Goal: Task Accomplishment & Management: Complete application form

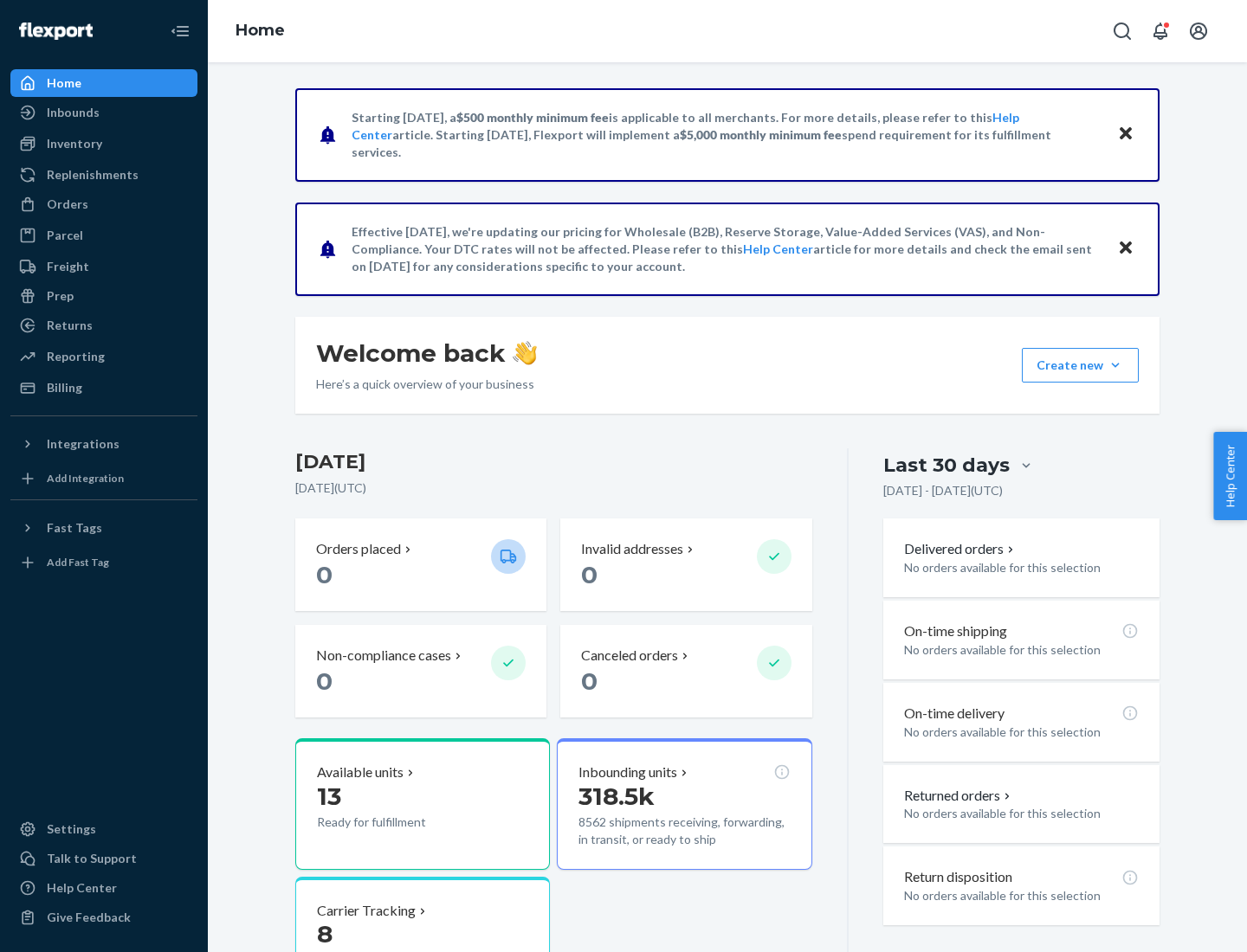
click at [1115, 365] on button "Create new Create new inbound Create new order Create new product" at bounding box center [1079, 364] width 116 height 34
click at [103, 113] on div "Inbounds" at bounding box center [103, 113] width 184 height 24
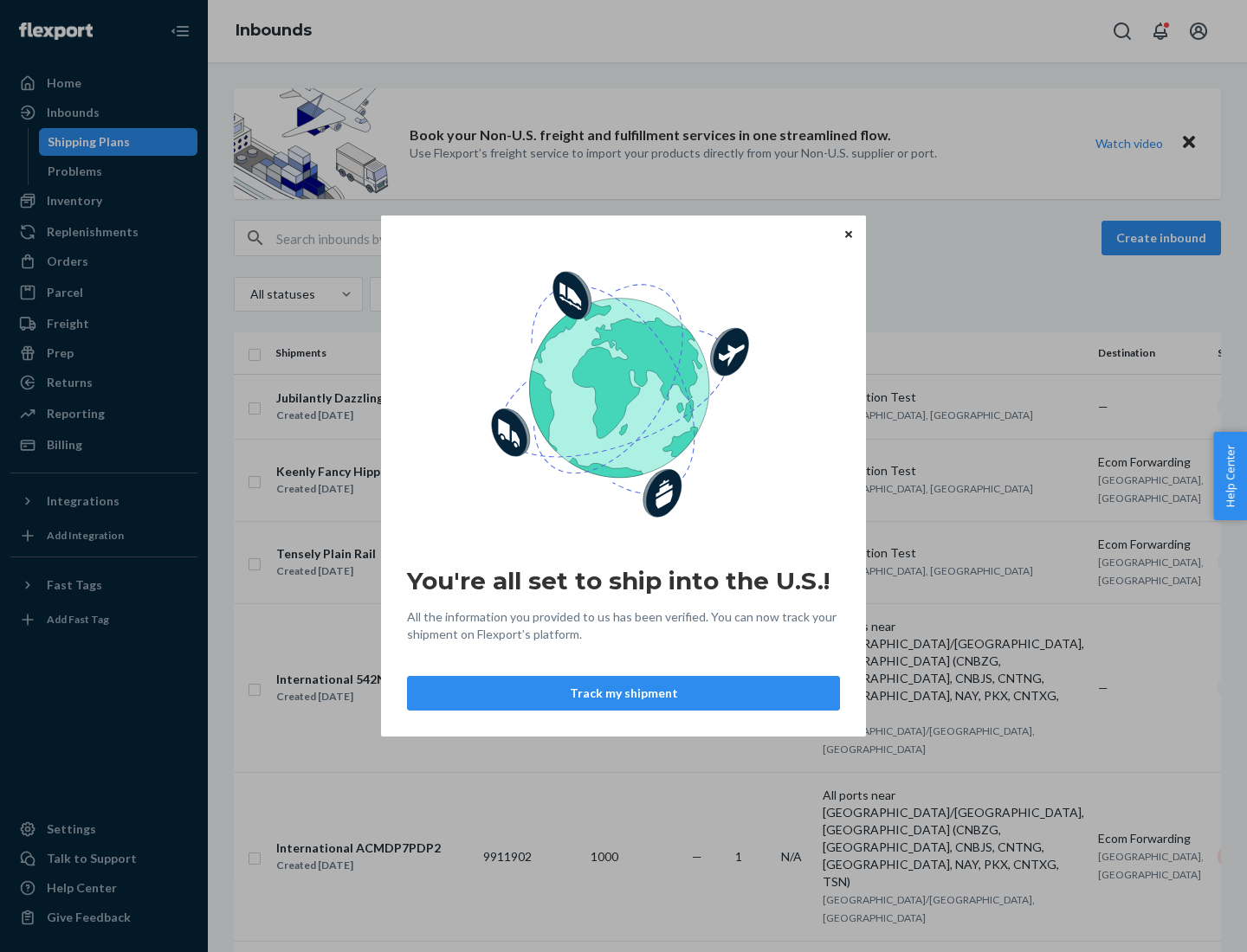
click at [624, 693] on button "Track my shipment" at bounding box center [624, 692] width 432 height 34
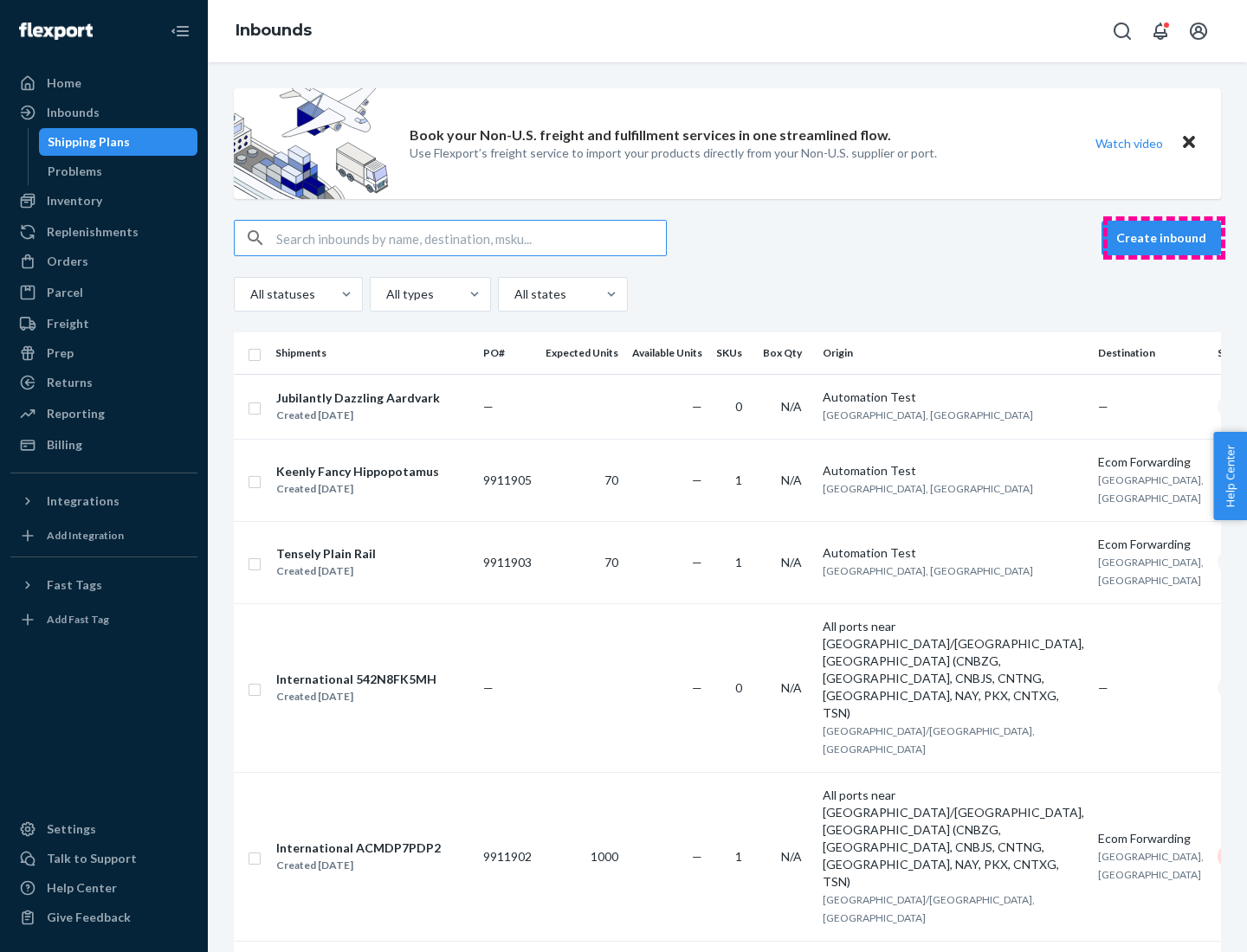
click at [1163, 238] on button "Create inbound" at bounding box center [1161, 238] width 119 height 34
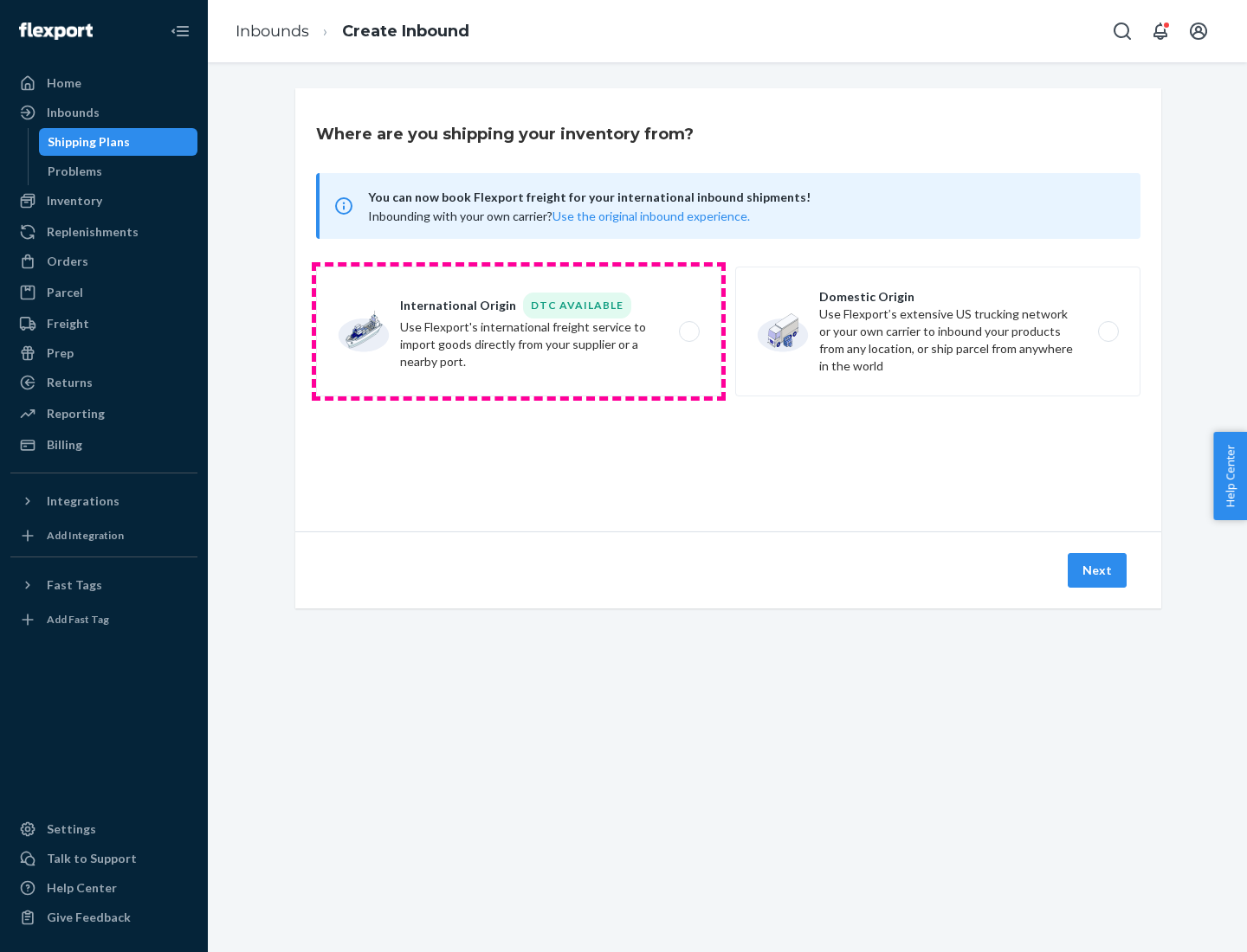
click at [518, 332] on label "International Origin DTC Available Use Flexport's international freight service…" at bounding box center [518, 331] width 405 height 129
click at [688, 332] on input "International Origin DTC Available Use Flexport's international freight service…" at bounding box center [693, 332] width 11 height 11
radio input "true"
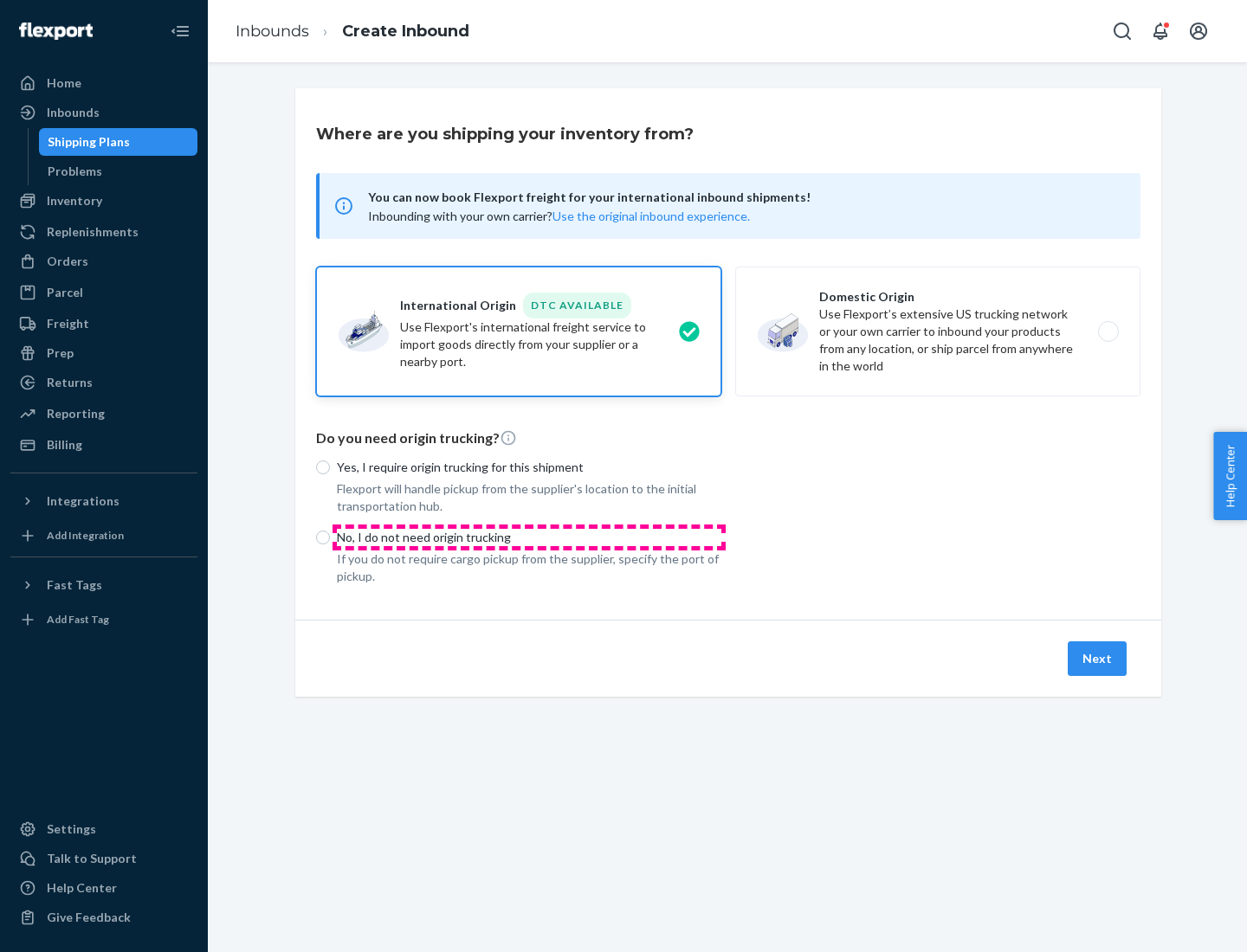
click at [529, 537] on p "No, I do not need origin trucking" at bounding box center [528, 537] width 384 height 18
click at [330, 537] on input "No, I do not need origin trucking" at bounding box center [322, 537] width 14 height 14
radio input "true"
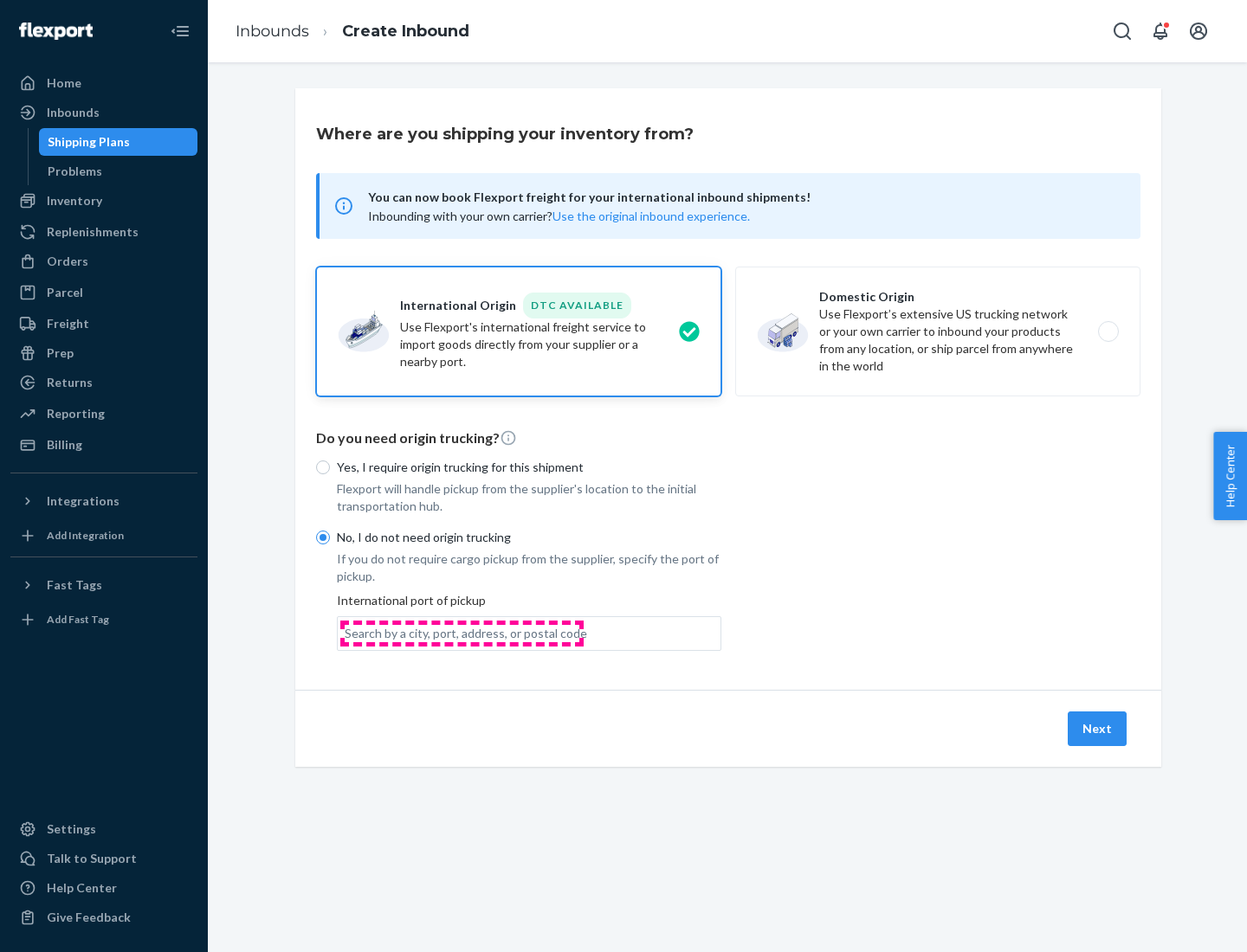
click at [461, 632] on div "Search by a city, port, address, or postal code" at bounding box center [466, 633] width 242 height 18
click at [347, 632] on input "Search by a city, port, address, or postal code" at bounding box center [346, 633] width 2 height 18
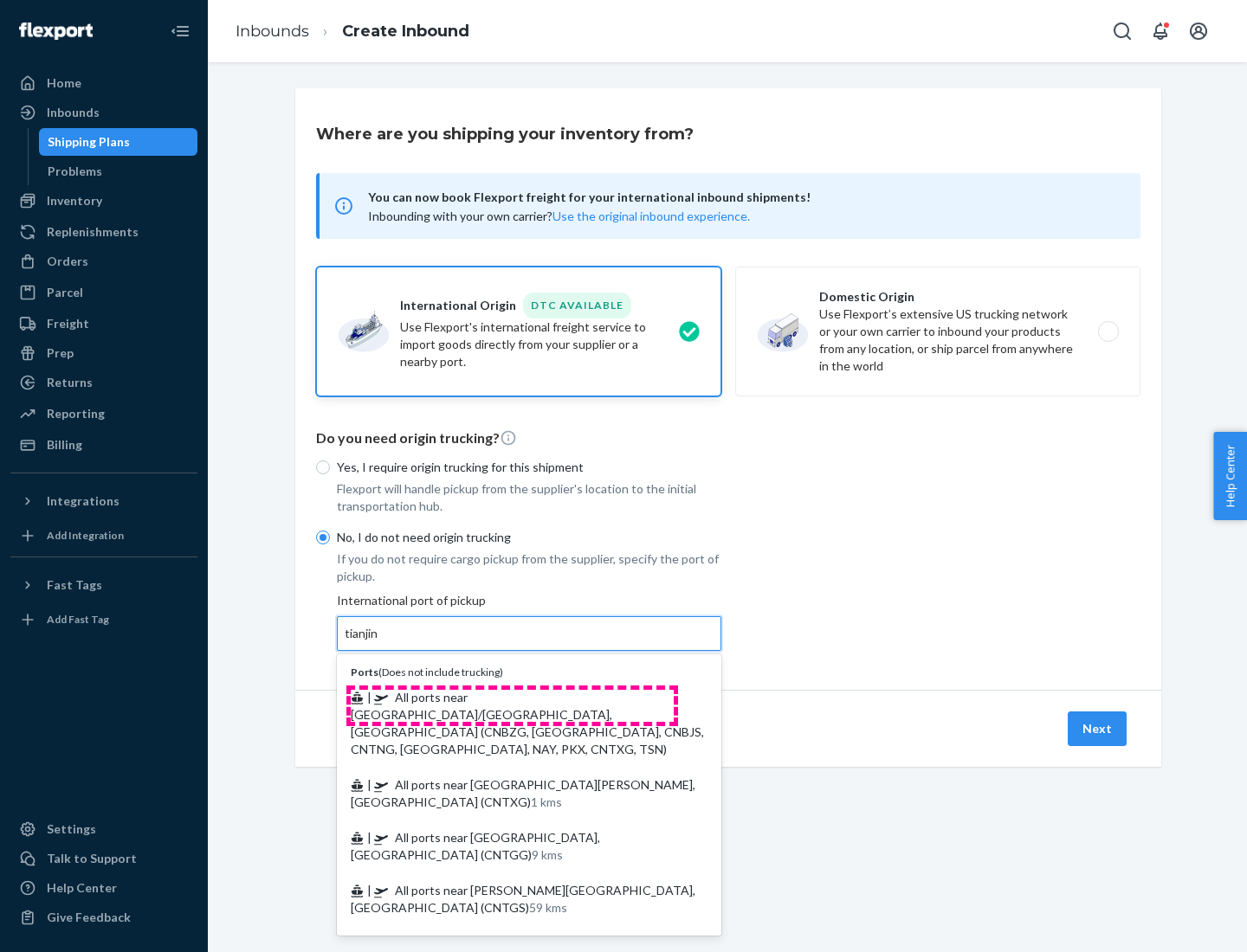
click at [512, 697] on span "| All ports near [GEOGRAPHIC_DATA]/[GEOGRAPHIC_DATA], [GEOGRAPHIC_DATA] (CNBZG,…" at bounding box center [527, 723] width 353 height 67
click at [380, 642] on input "tianjin" at bounding box center [363, 633] width 35 height 18
type input "All ports near [GEOGRAPHIC_DATA]/[GEOGRAPHIC_DATA], [GEOGRAPHIC_DATA] (CNBZG, […"
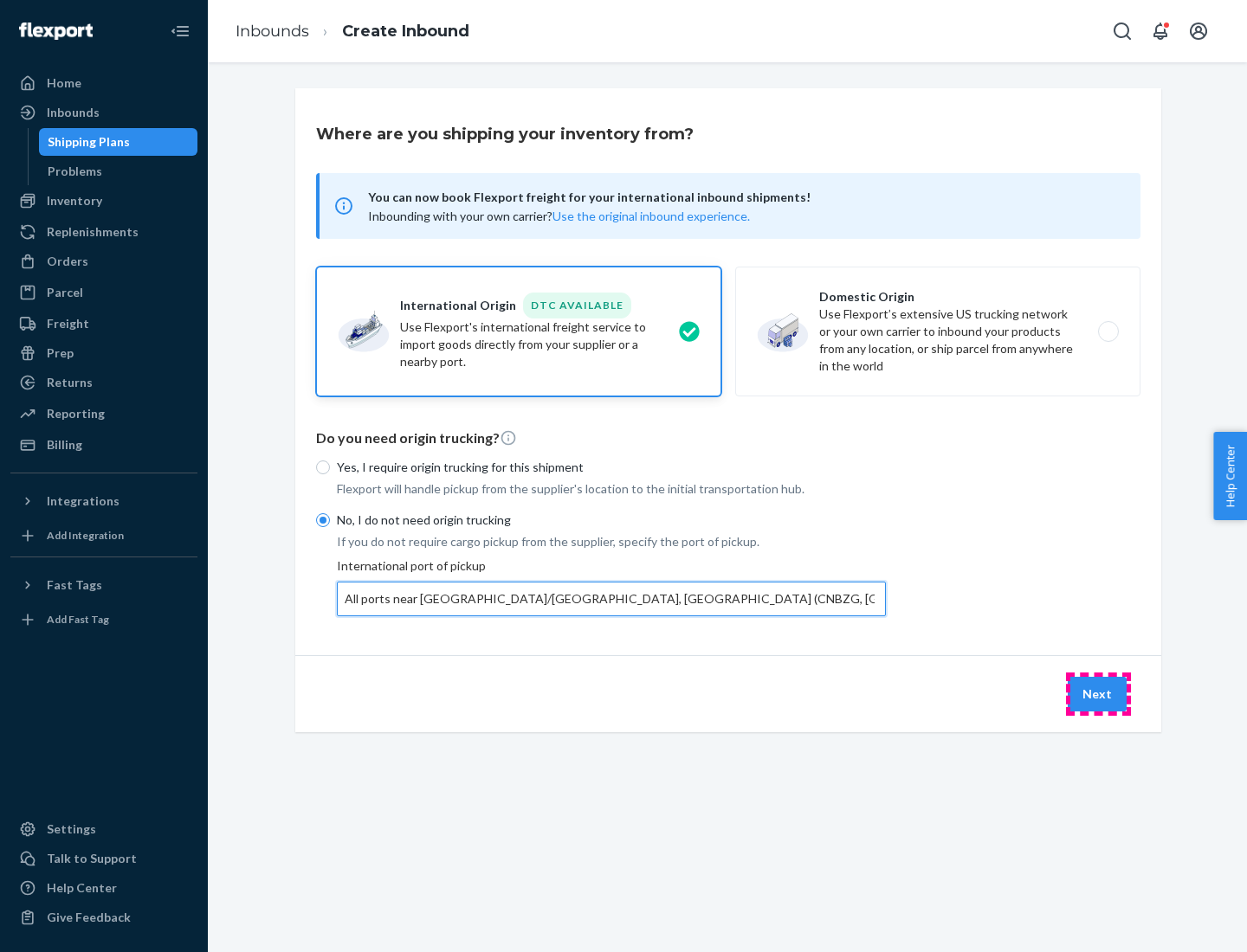
click at [1098, 693] on button "Next" at bounding box center [1096, 693] width 59 height 34
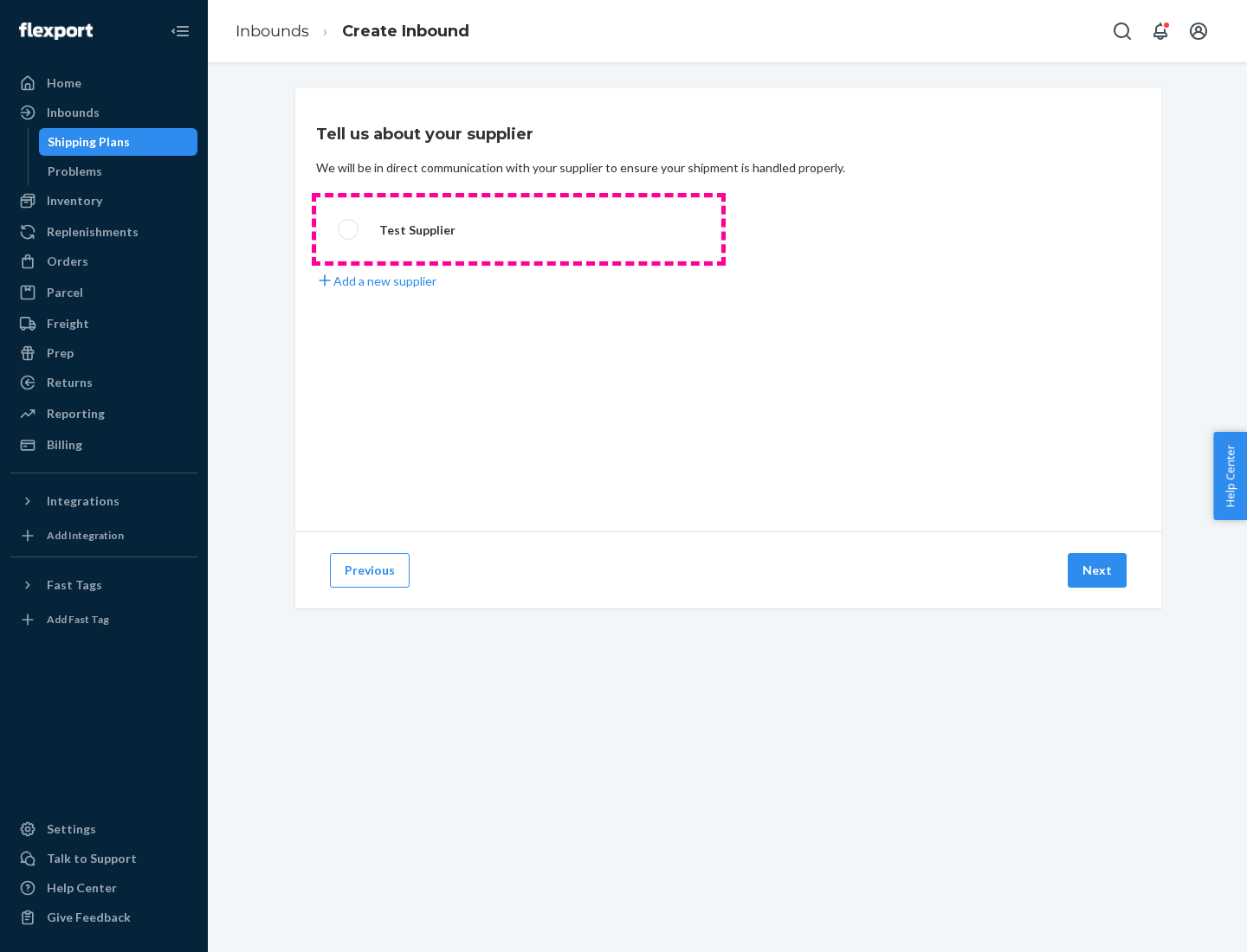
click at [518, 229] on label "Test Supplier" at bounding box center [518, 229] width 405 height 64
click at [349, 229] on input "Test Supplier" at bounding box center [343, 230] width 11 height 11
radio input "true"
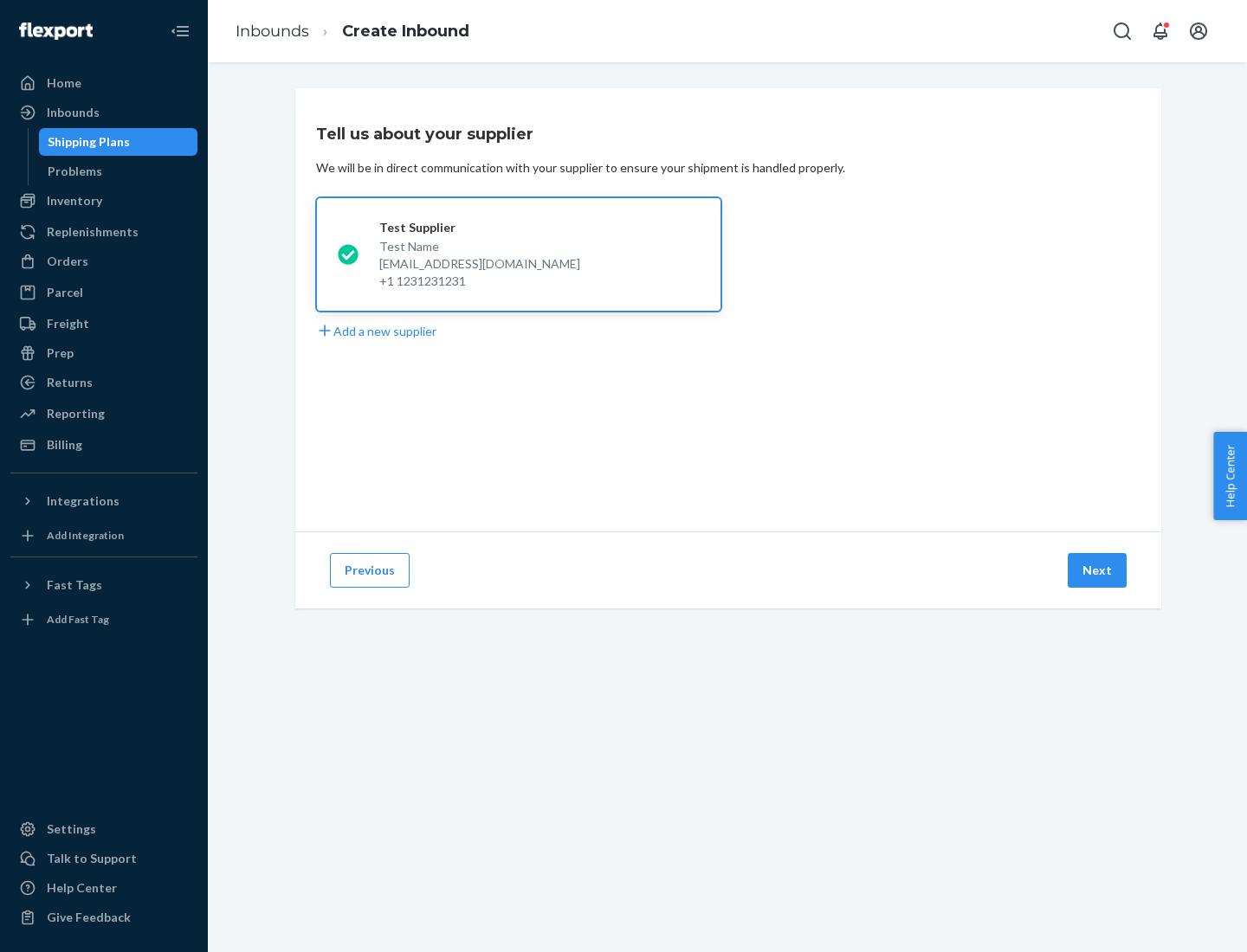
click at [1098, 570] on button "Next" at bounding box center [1096, 570] width 59 height 34
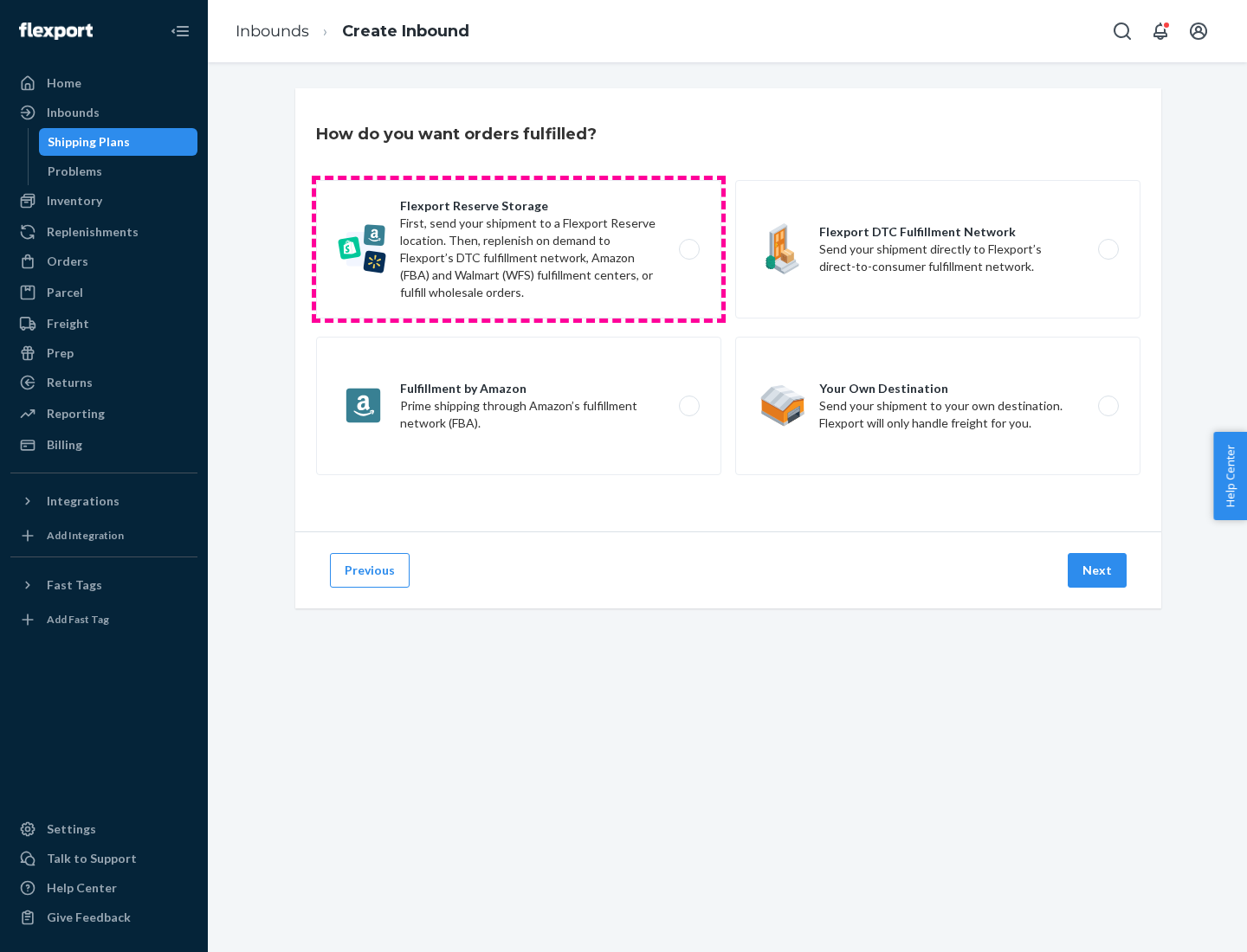
click at [518, 250] on label "Flexport Reserve Storage First, send your shipment to a Flexport Reserve locati…" at bounding box center [518, 249] width 405 height 139
click at [688, 250] on input "Flexport Reserve Storage First, send your shipment to a Flexport Reserve locati…" at bounding box center [693, 250] width 11 height 11
radio input "true"
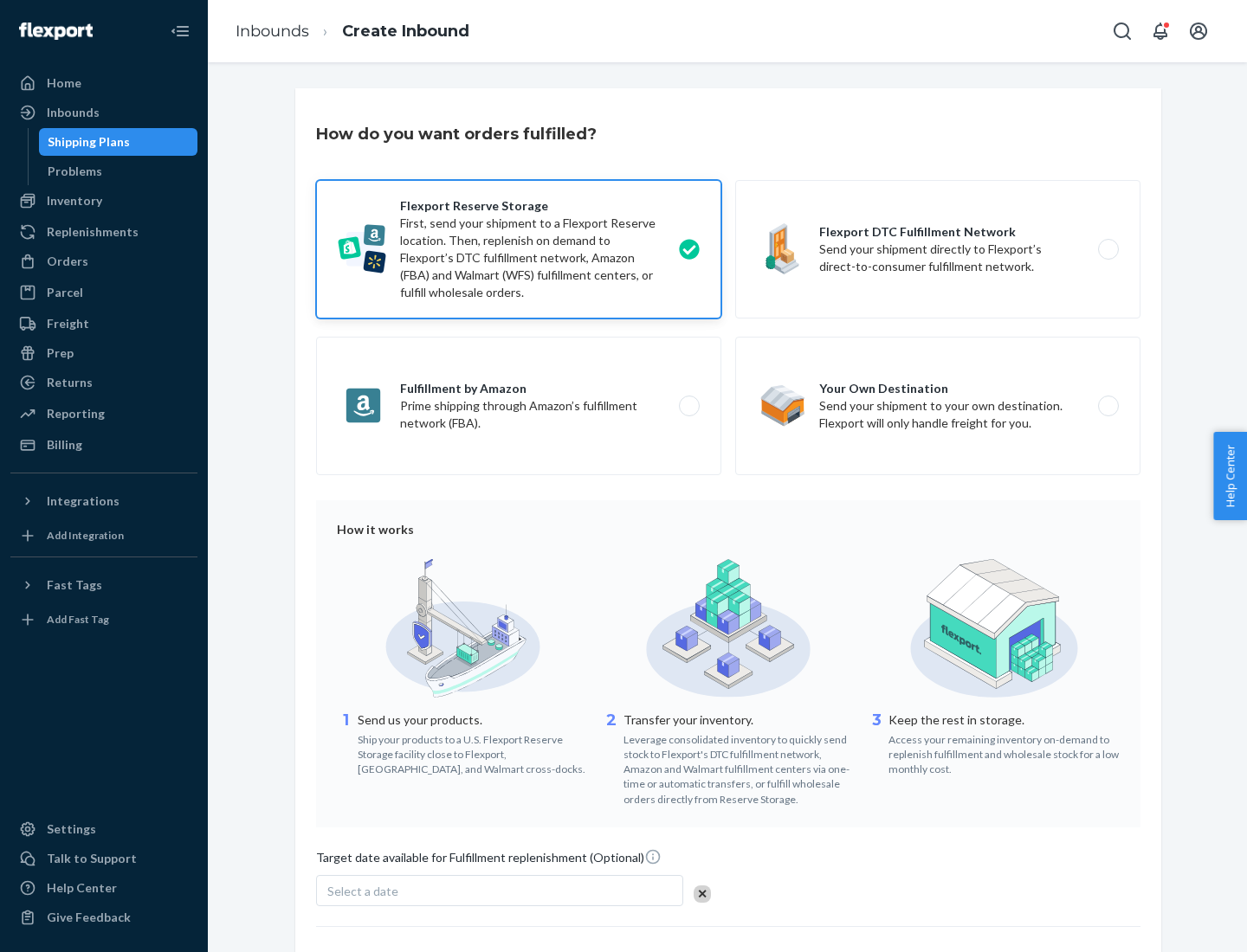
scroll to position [142, 0]
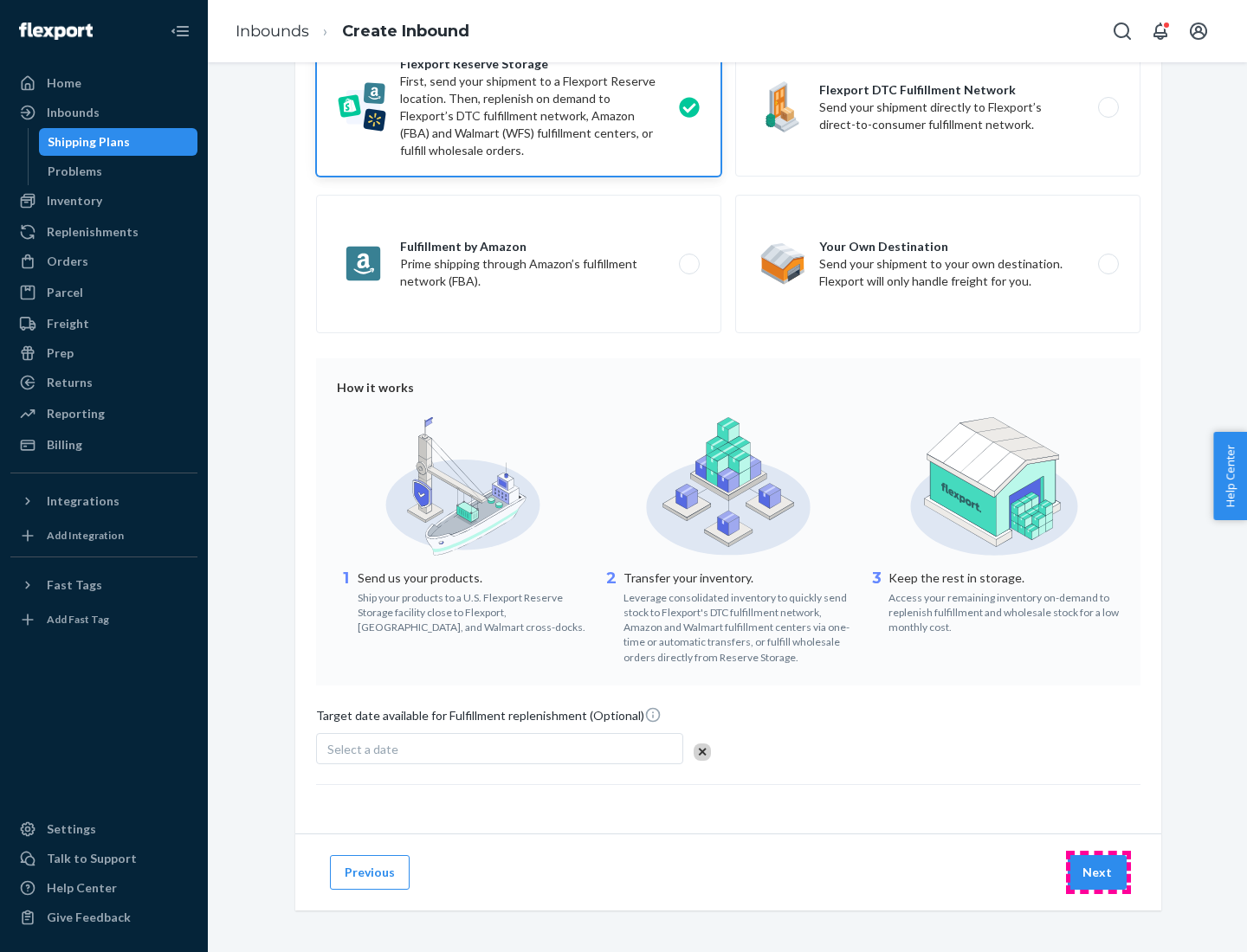
click at [1098, 871] on button "Next" at bounding box center [1096, 872] width 59 height 34
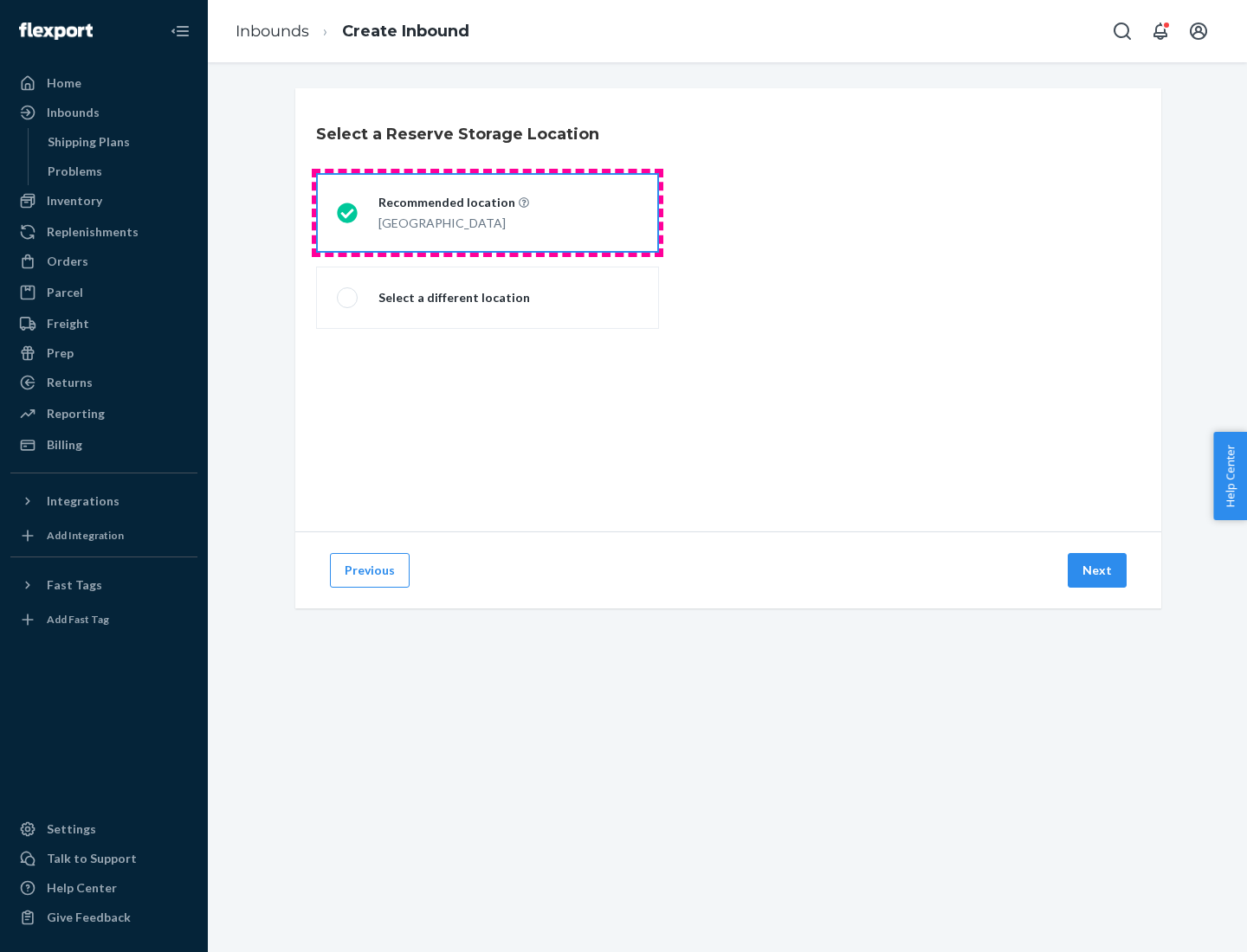
click at [487, 213] on div "[GEOGRAPHIC_DATA]" at bounding box center [454, 222] width 151 height 20
click at [348, 213] on input "Recommended location [GEOGRAPHIC_DATA]" at bounding box center [342, 213] width 11 height 11
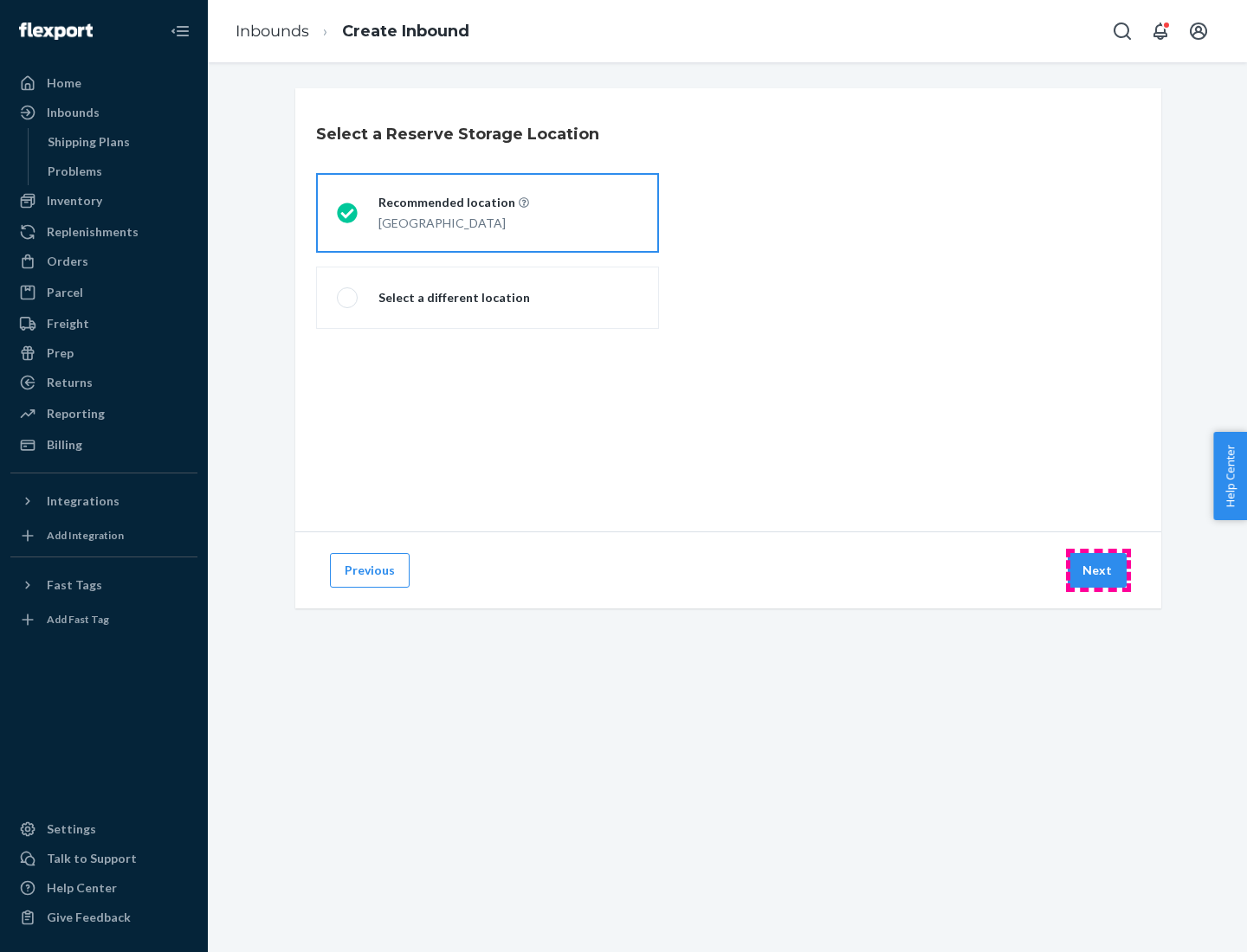
click at [1098, 570] on button "Next" at bounding box center [1096, 570] width 59 height 34
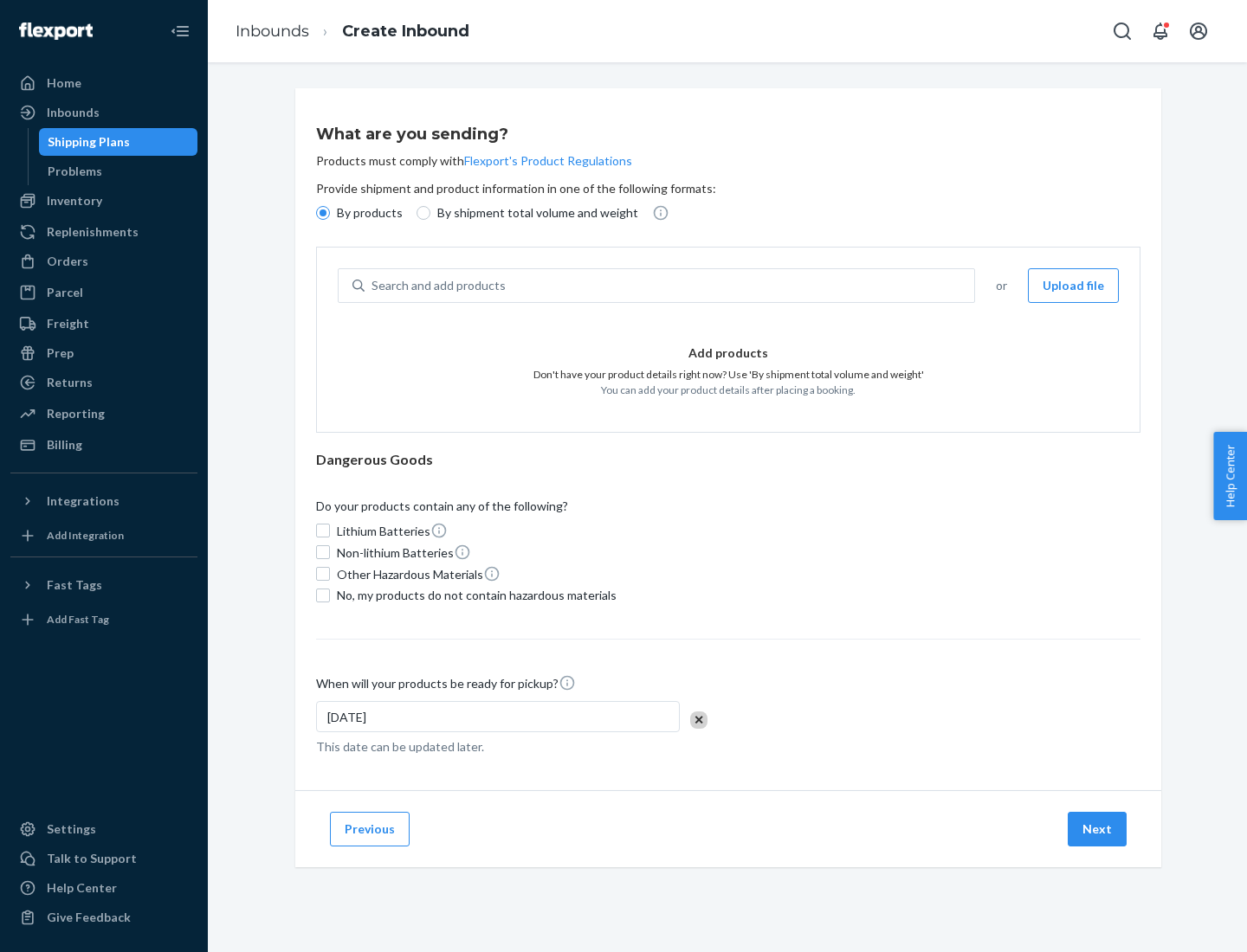
click at [670, 286] on div "Search and add products" at bounding box center [669, 285] width 610 height 31
click at [373, 286] on input "Search and add products" at bounding box center [372, 285] width 2 height 18
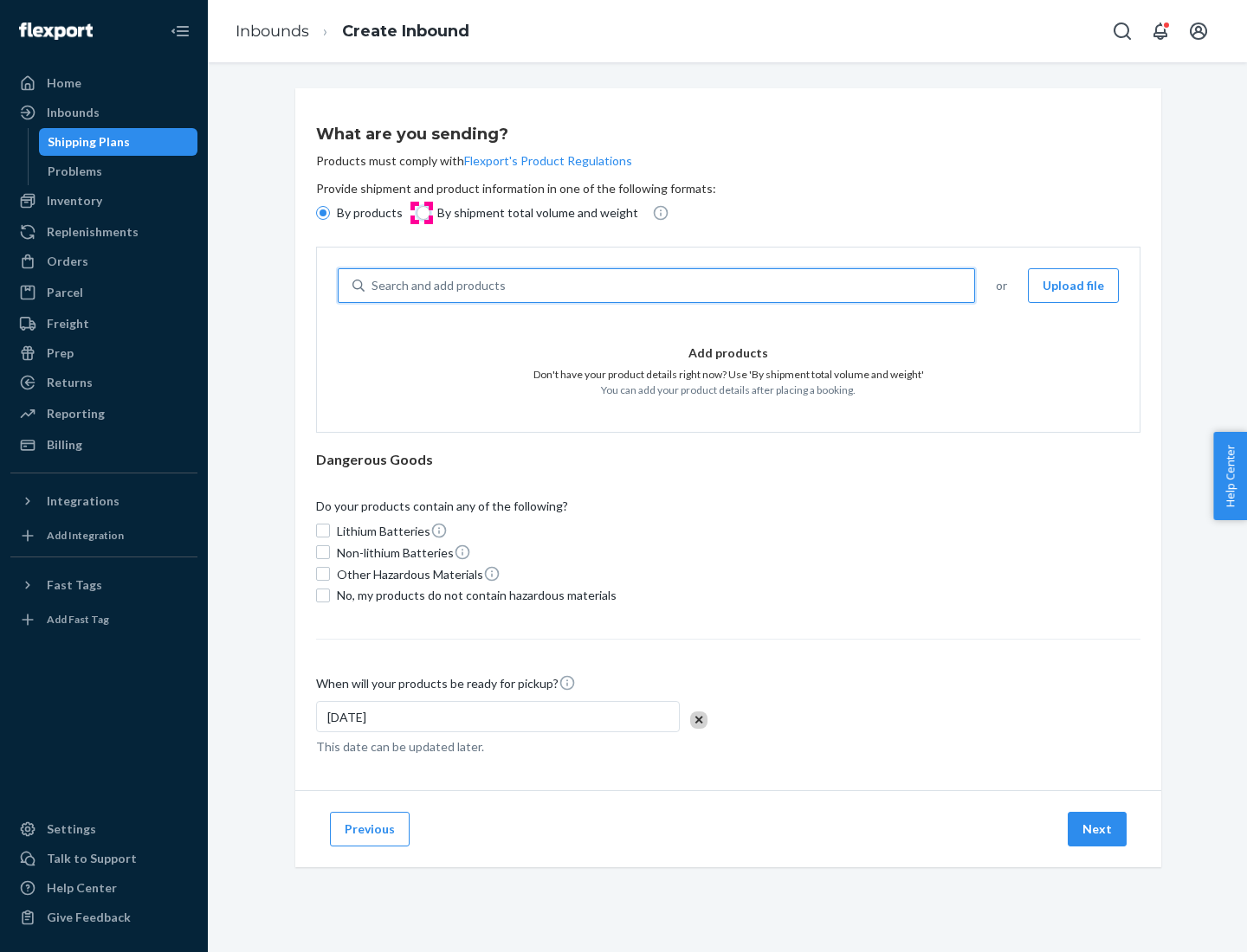
click at [420, 213] on input "By shipment total volume and weight" at bounding box center [423, 212] width 14 height 14
radio input "true"
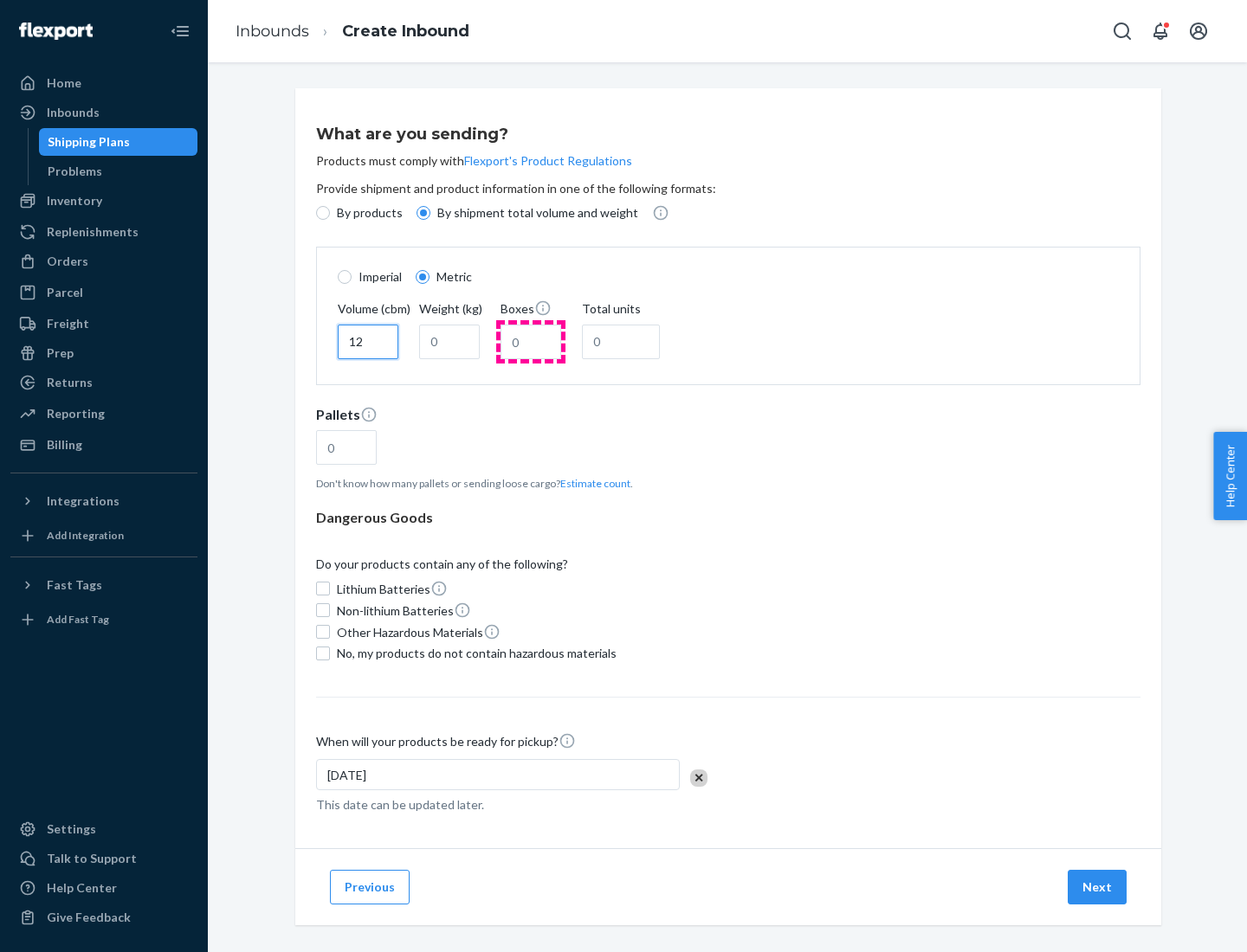
type input "12"
type input "22"
type input "222"
type input "121"
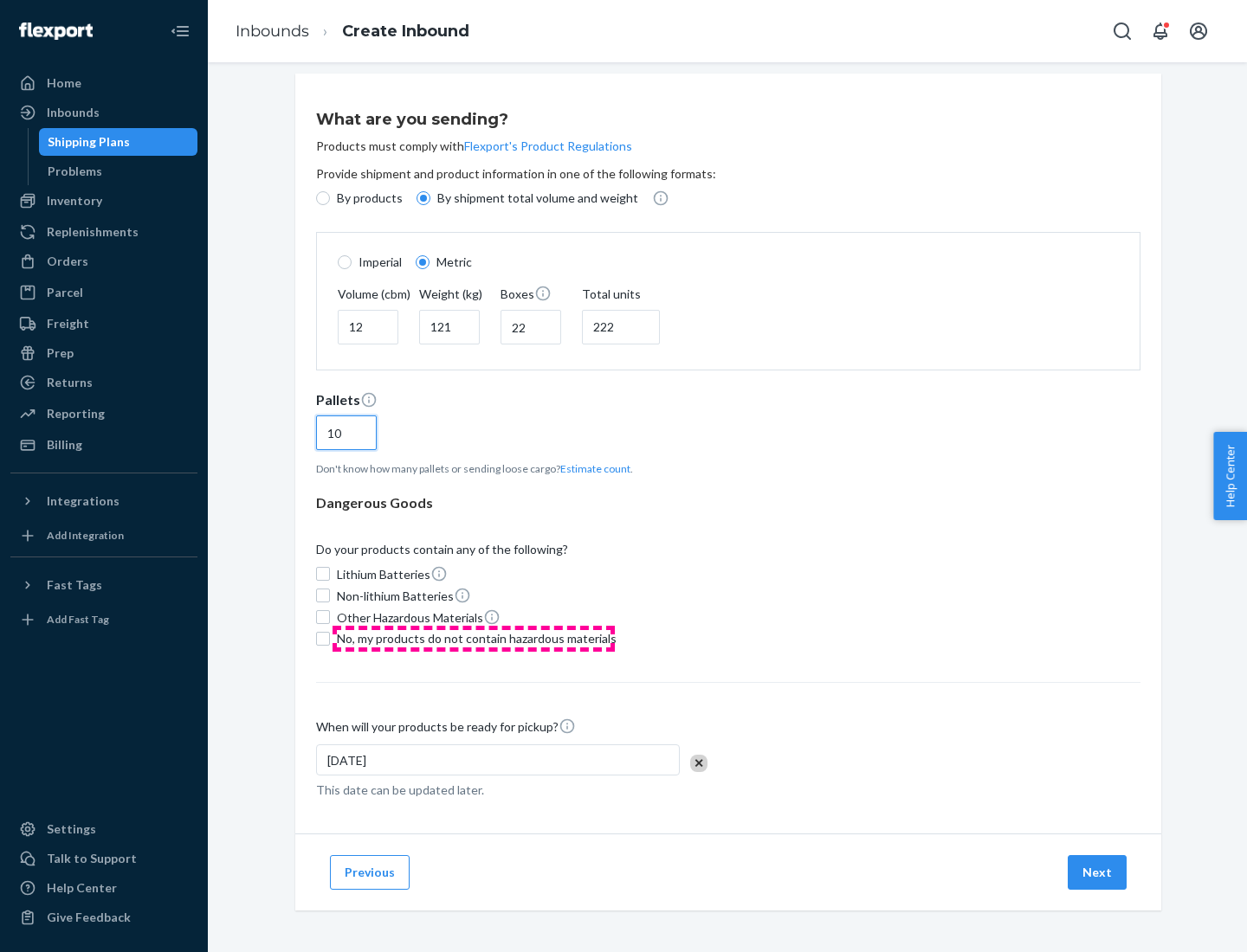
type input "10"
click at [473, 638] on span "No, my products do not contain hazardous materials" at bounding box center [476, 638] width 280 height 18
click at [330, 638] on input "No, my products do not contain hazardous materials" at bounding box center [322, 638] width 14 height 14
checkbox input "true"
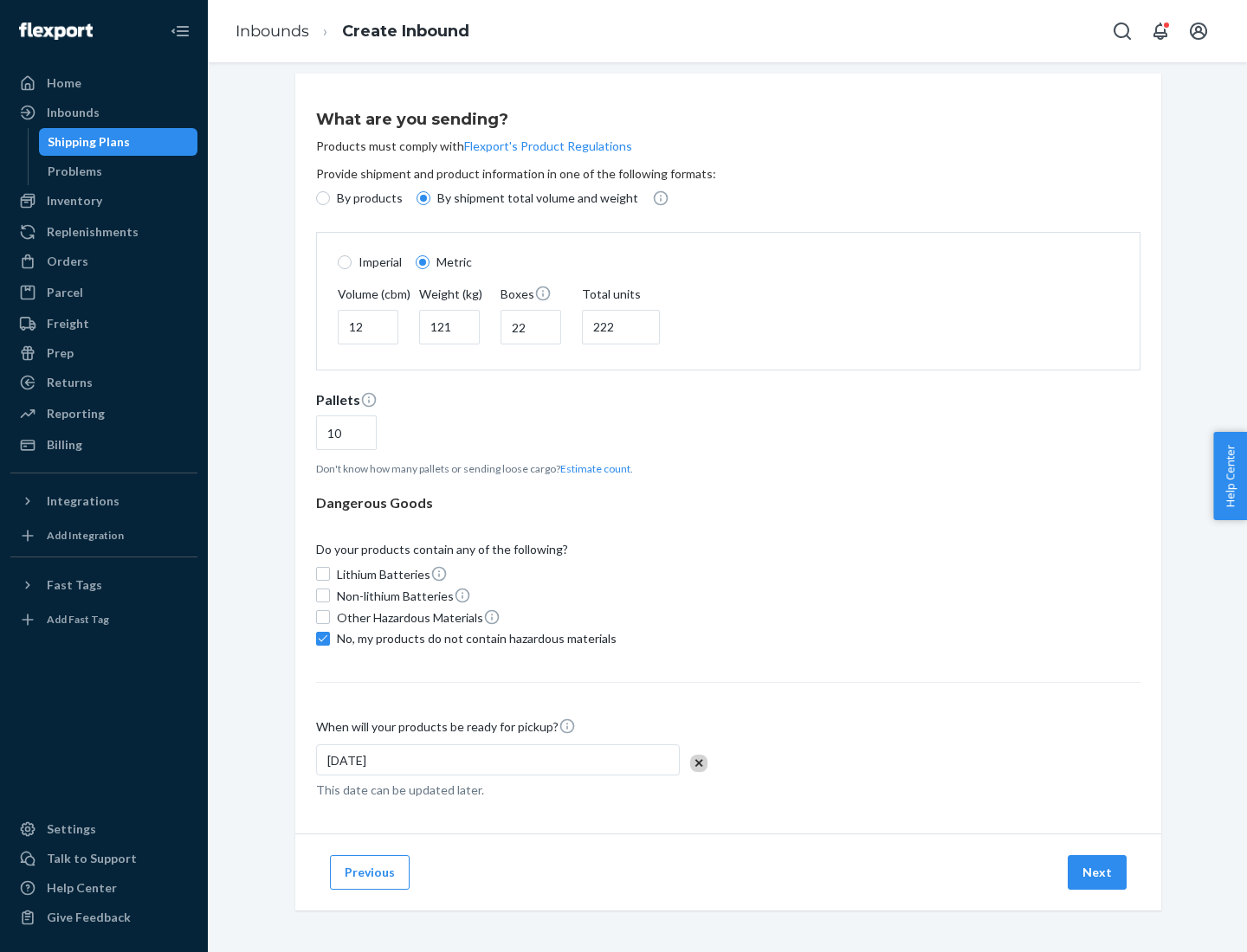
click at [1098, 871] on button "Next" at bounding box center [1096, 872] width 59 height 34
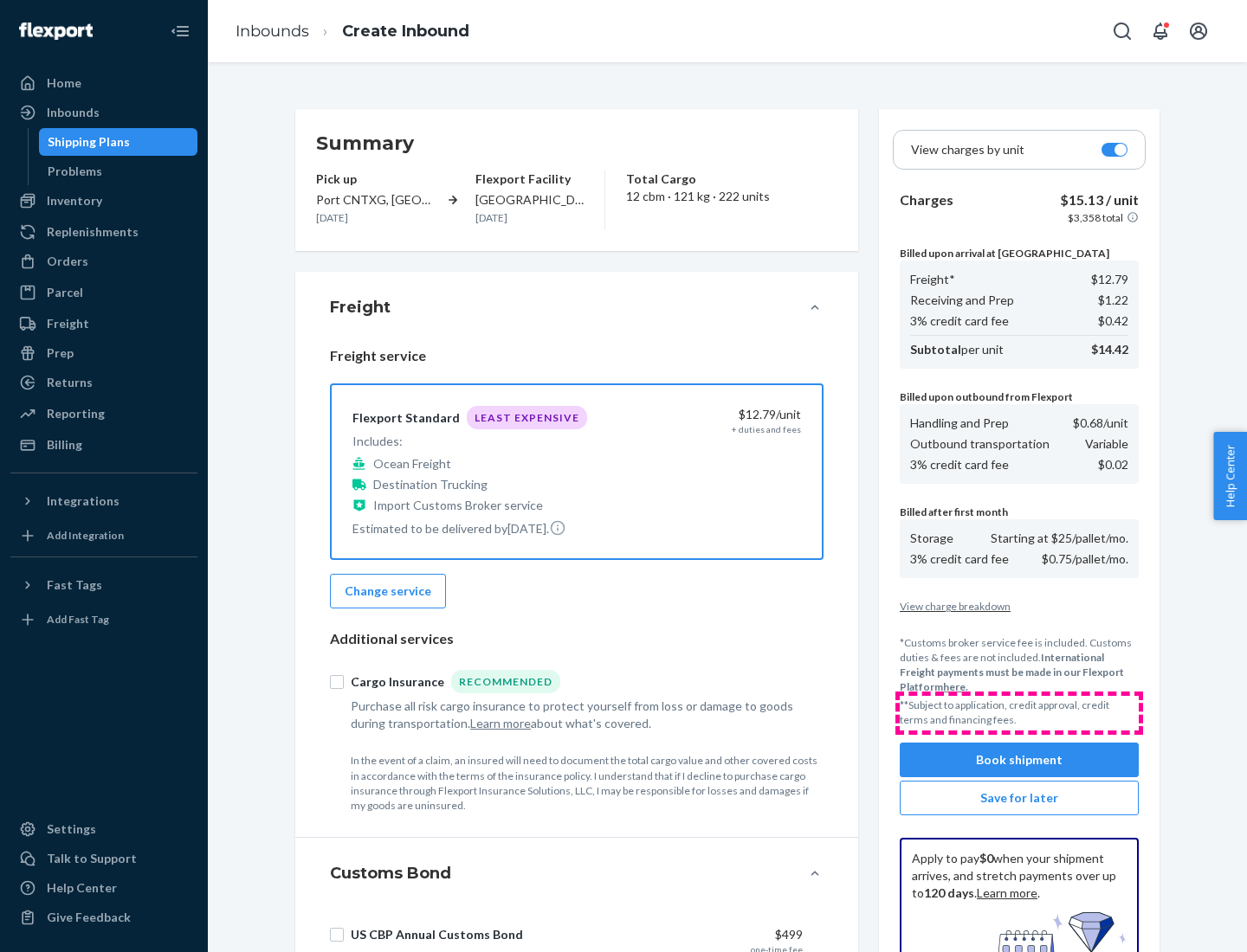
scroll to position [252, 0]
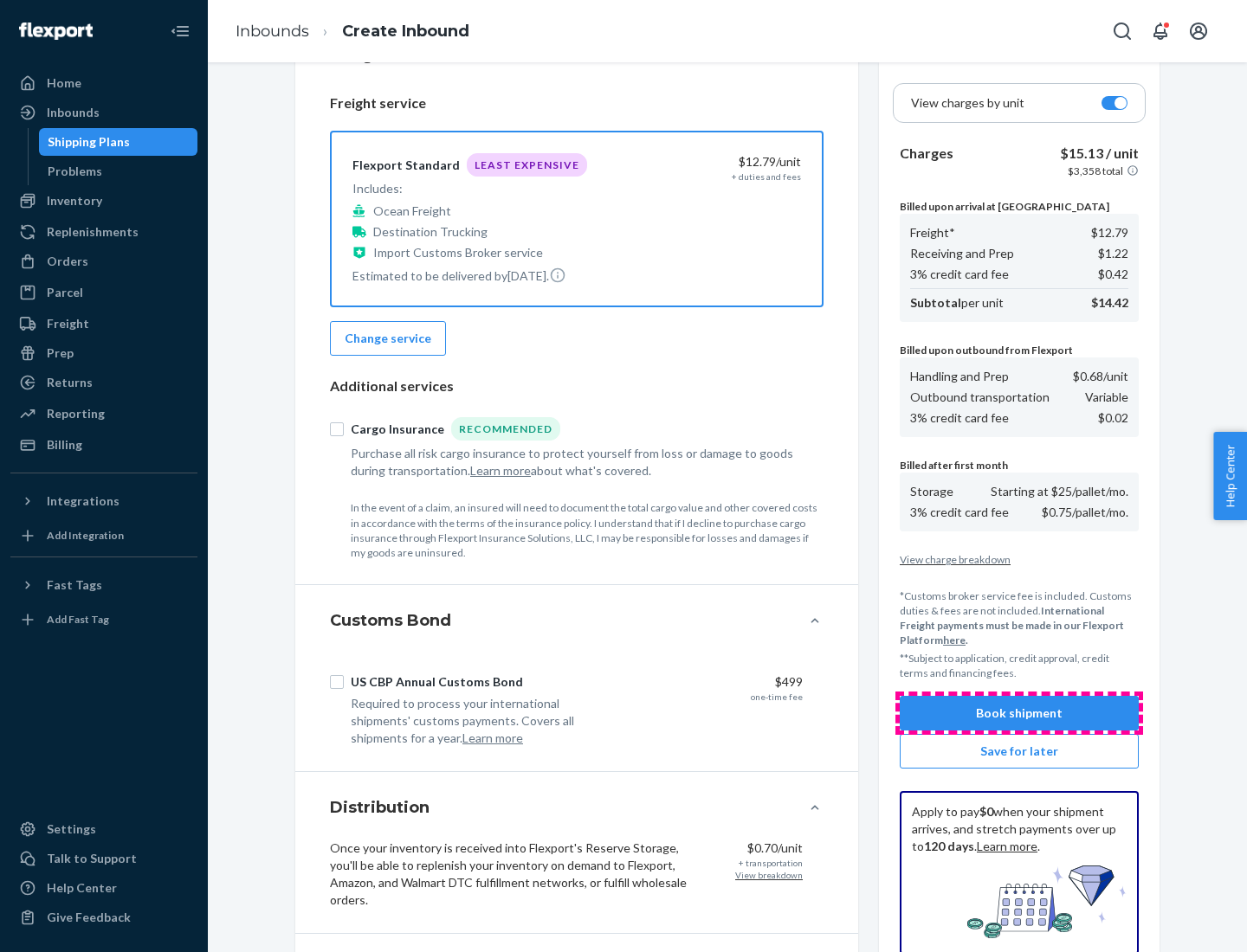
click at [1019, 713] on button "Book shipment" at bounding box center [1019, 713] width 239 height 34
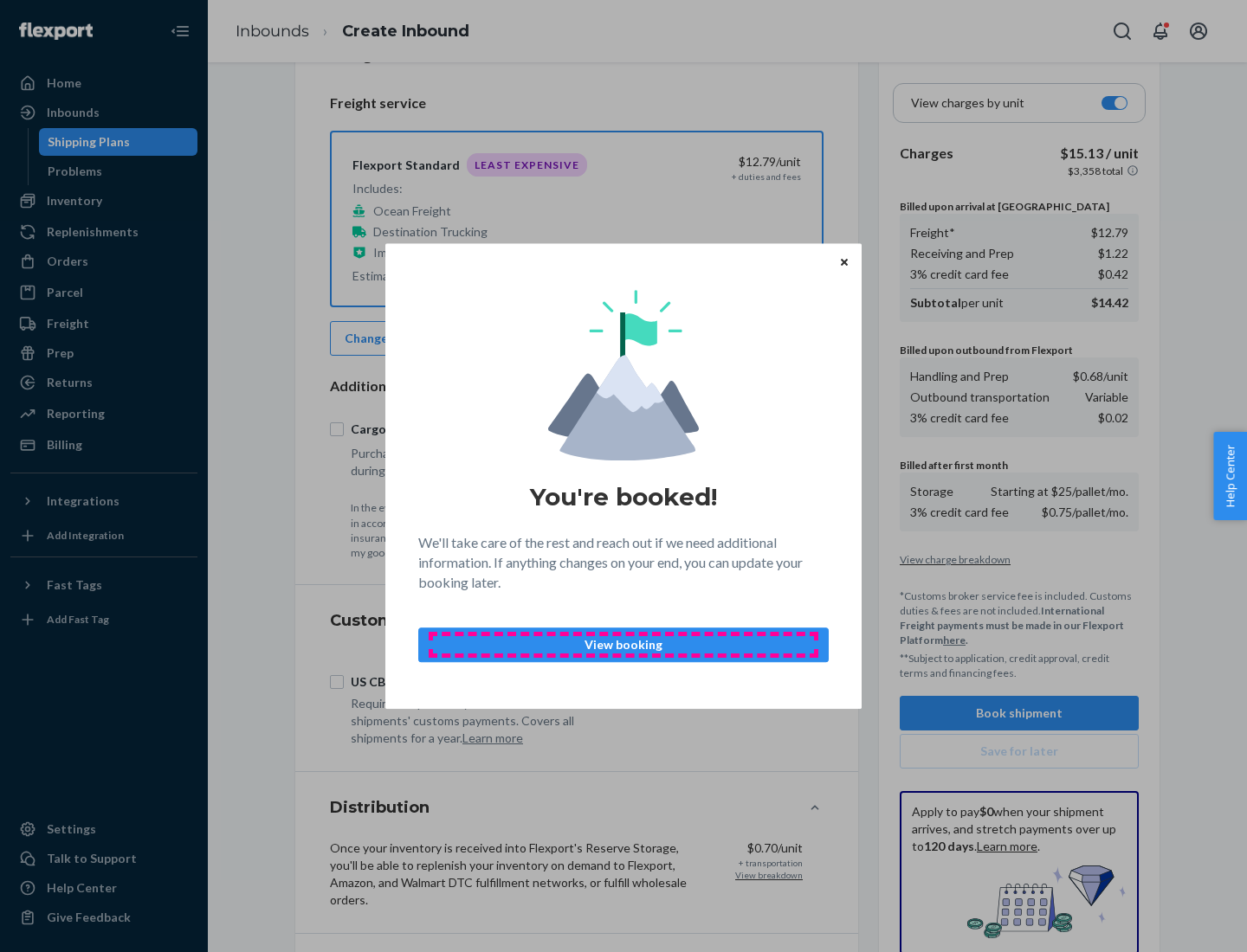
click at [624, 644] on p "View booking" at bounding box center [623, 645] width 381 height 18
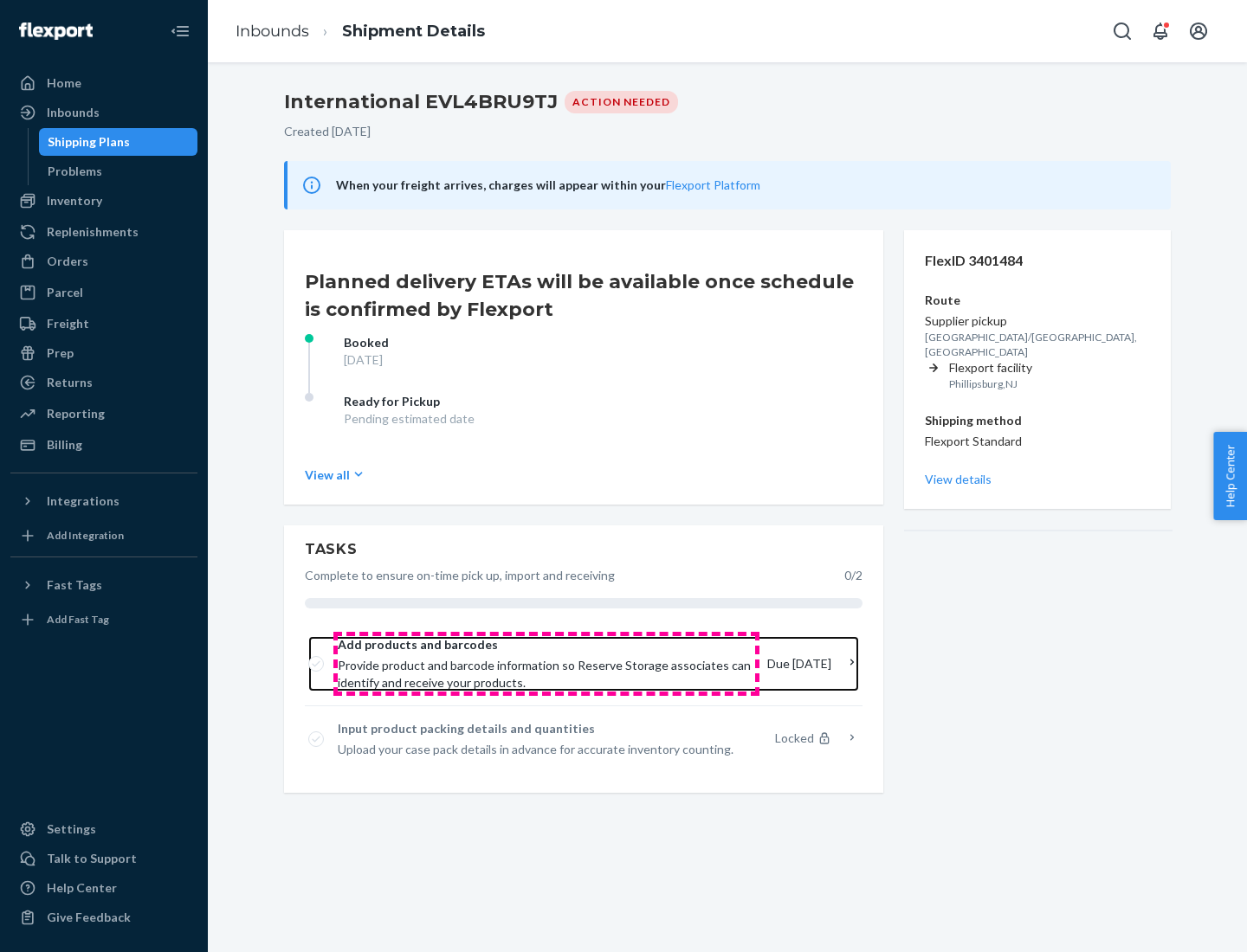
click at [546, 663] on span "Provide product and barcode information so Reserve Storage associates can ident…" at bounding box center [545, 673] width 416 height 34
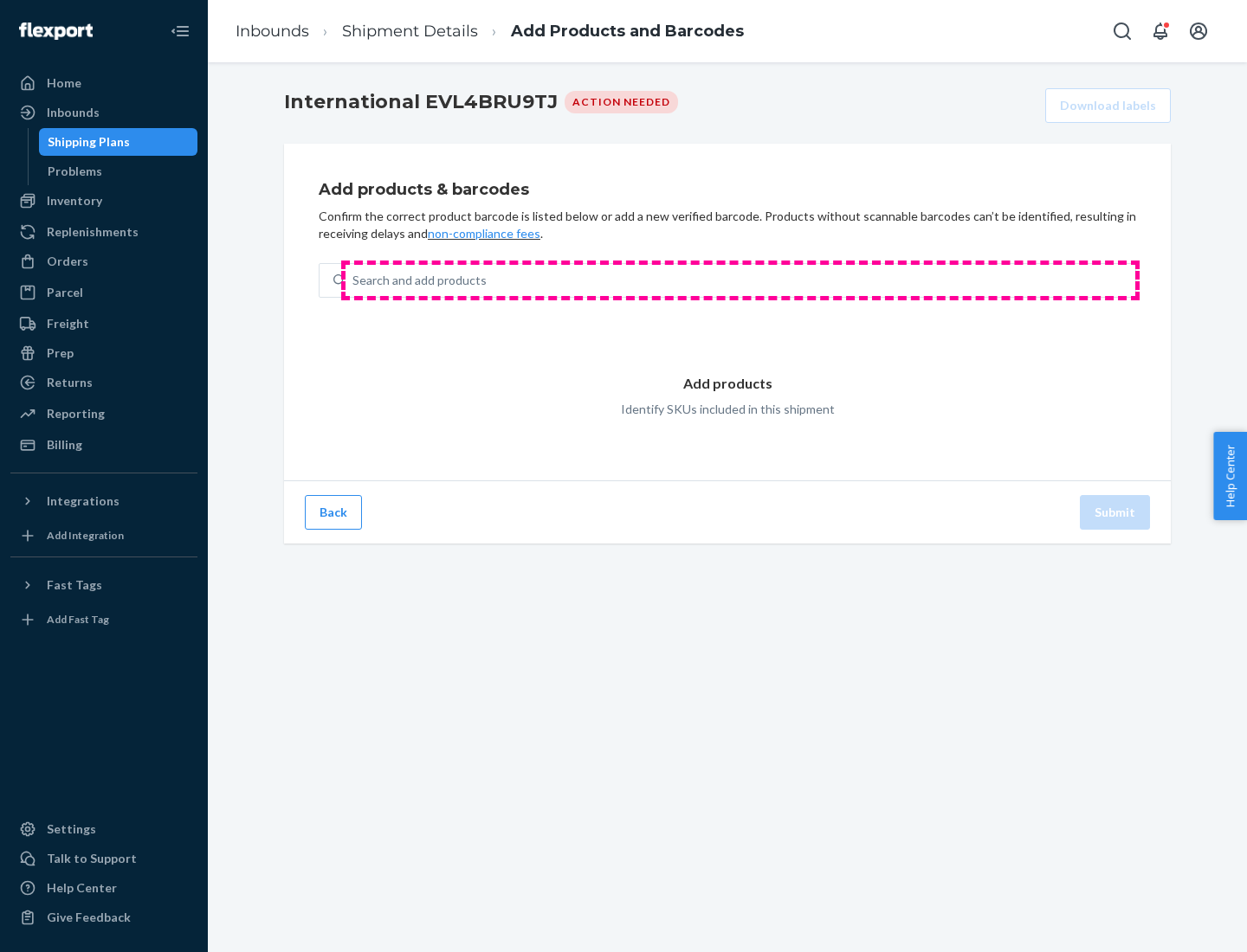
click at [740, 280] on div "Search and add products" at bounding box center [740, 279] width 789 height 31
click at [354, 280] on input "Search and add products" at bounding box center [353, 280] width 2 height 18
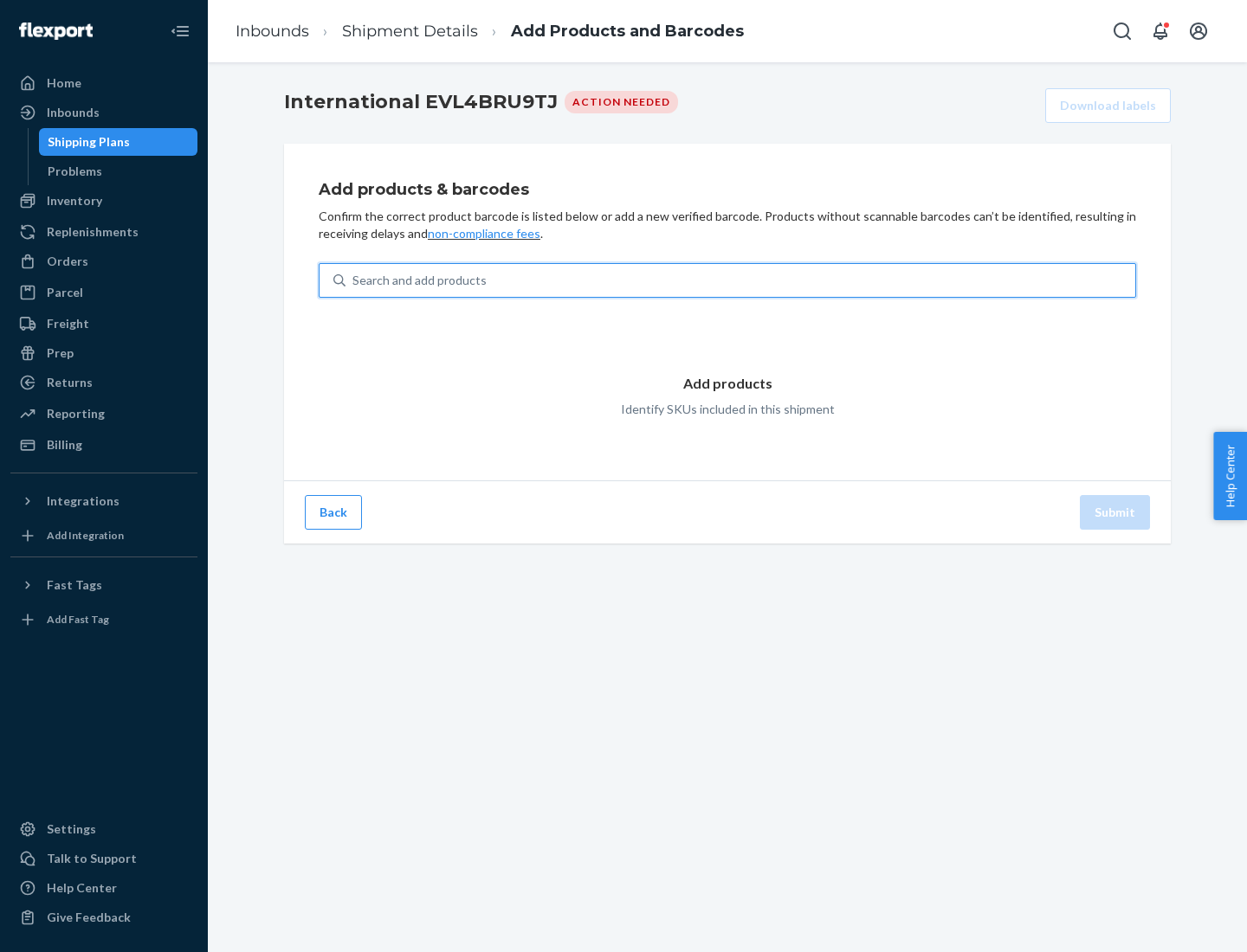
type input "test"
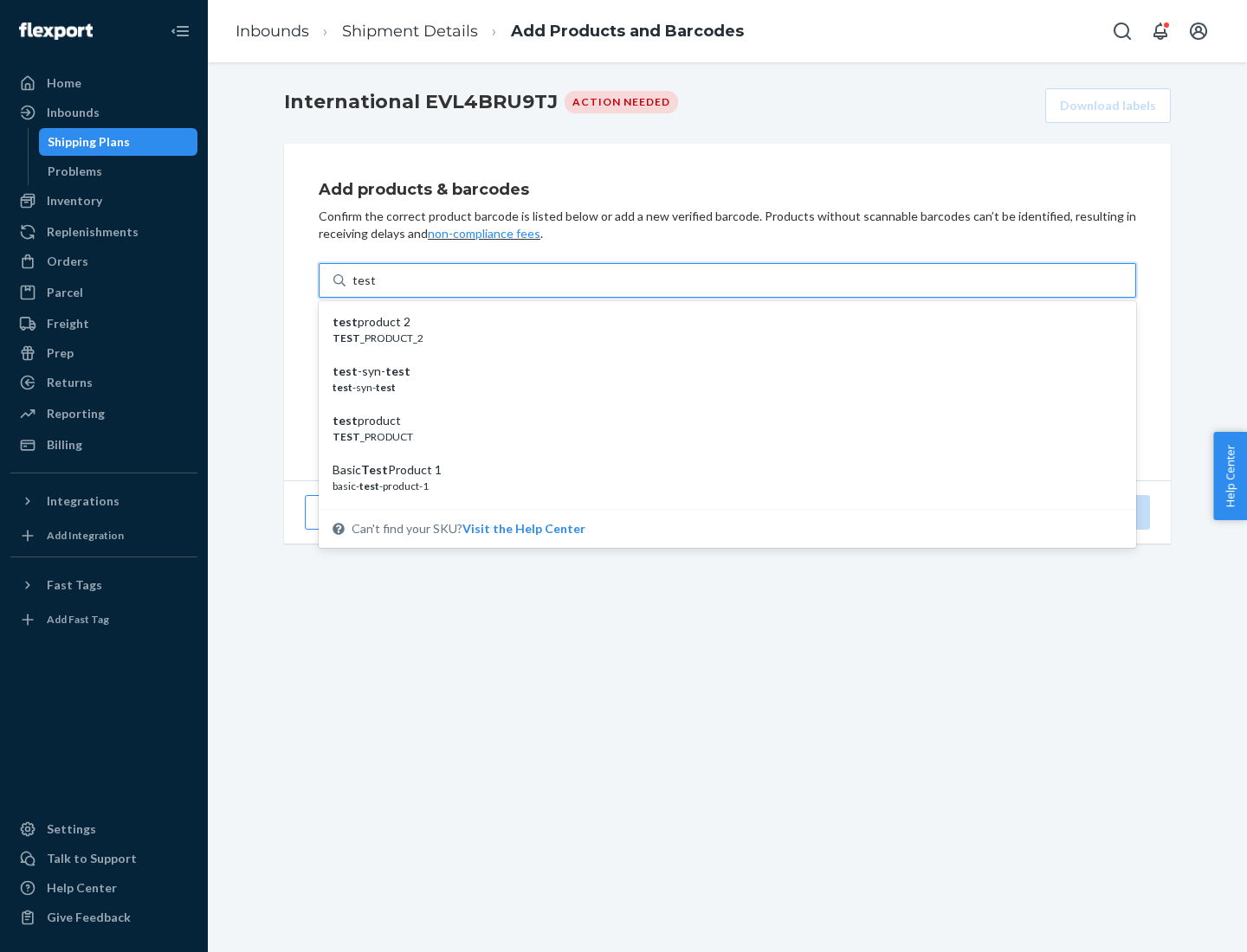
scroll to position [65, 0]
click at [720, 405] on div "Basic Test Product 1" at bounding box center [720, 404] width 775 height 18
click at [375, 289] on input "test" at bounding box center [363, 280] width 22 height 18
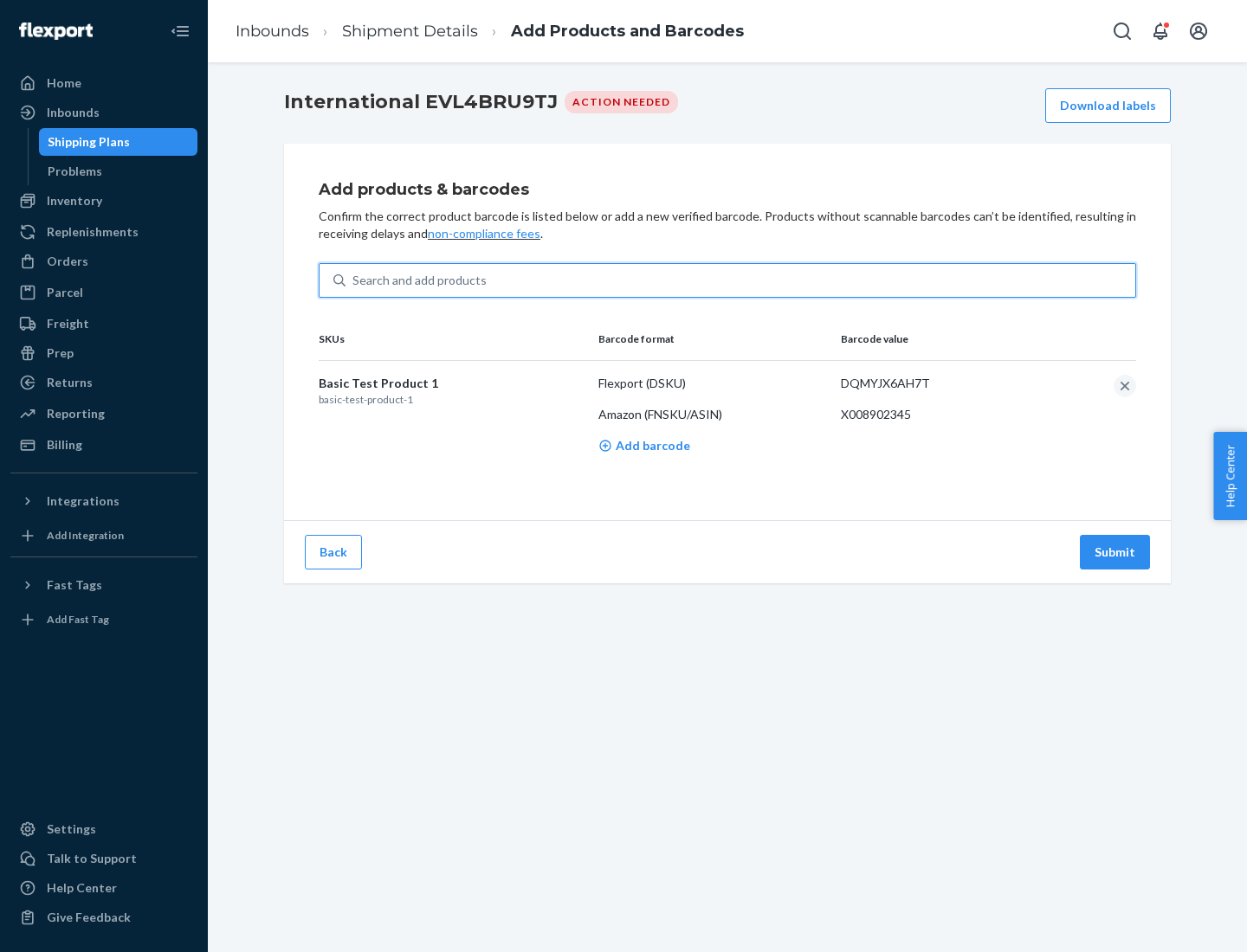
click at [1115, 551] on button "Submit" at bounding box center [1114, 551] width 70 height 34
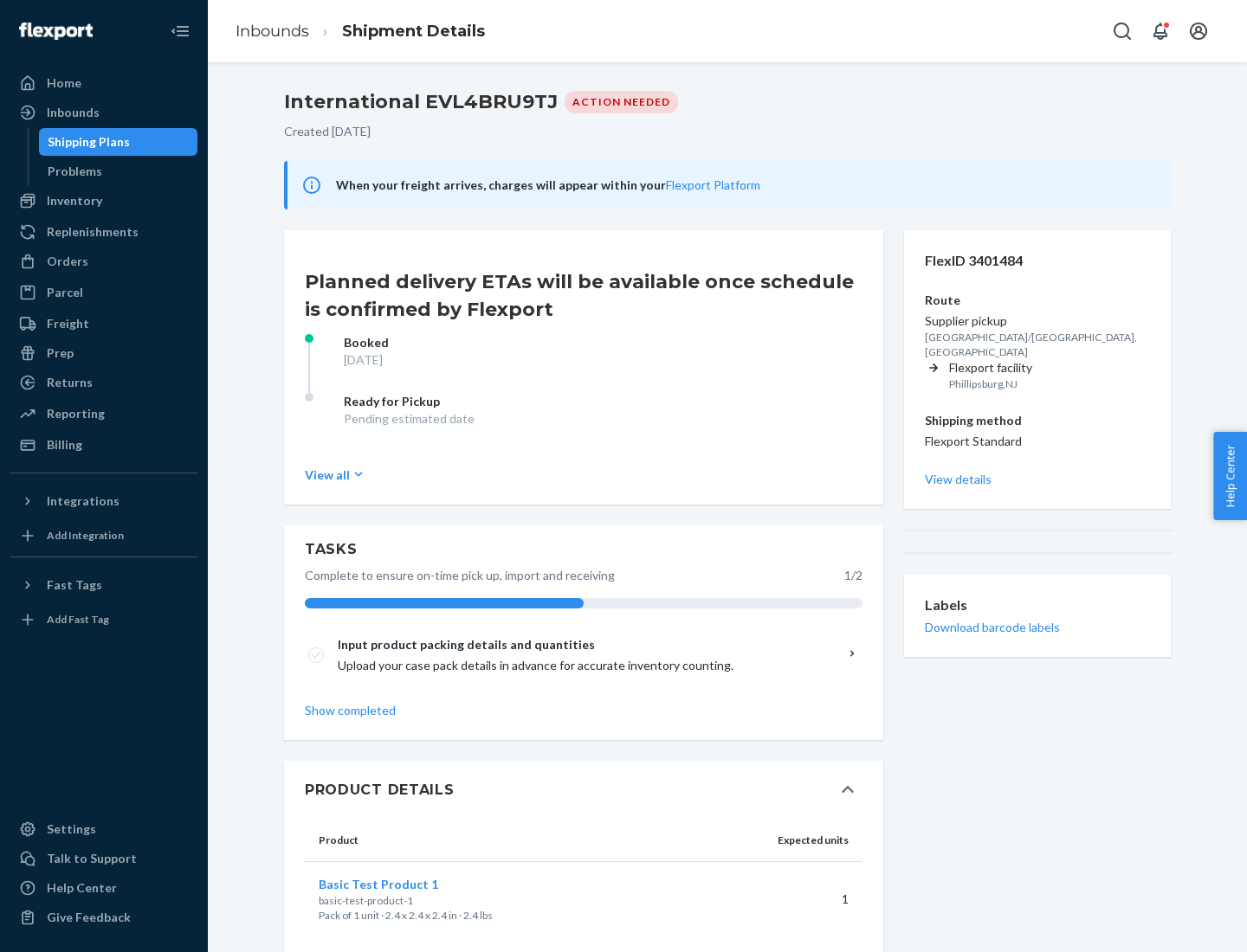
scroll to position [30, 0]
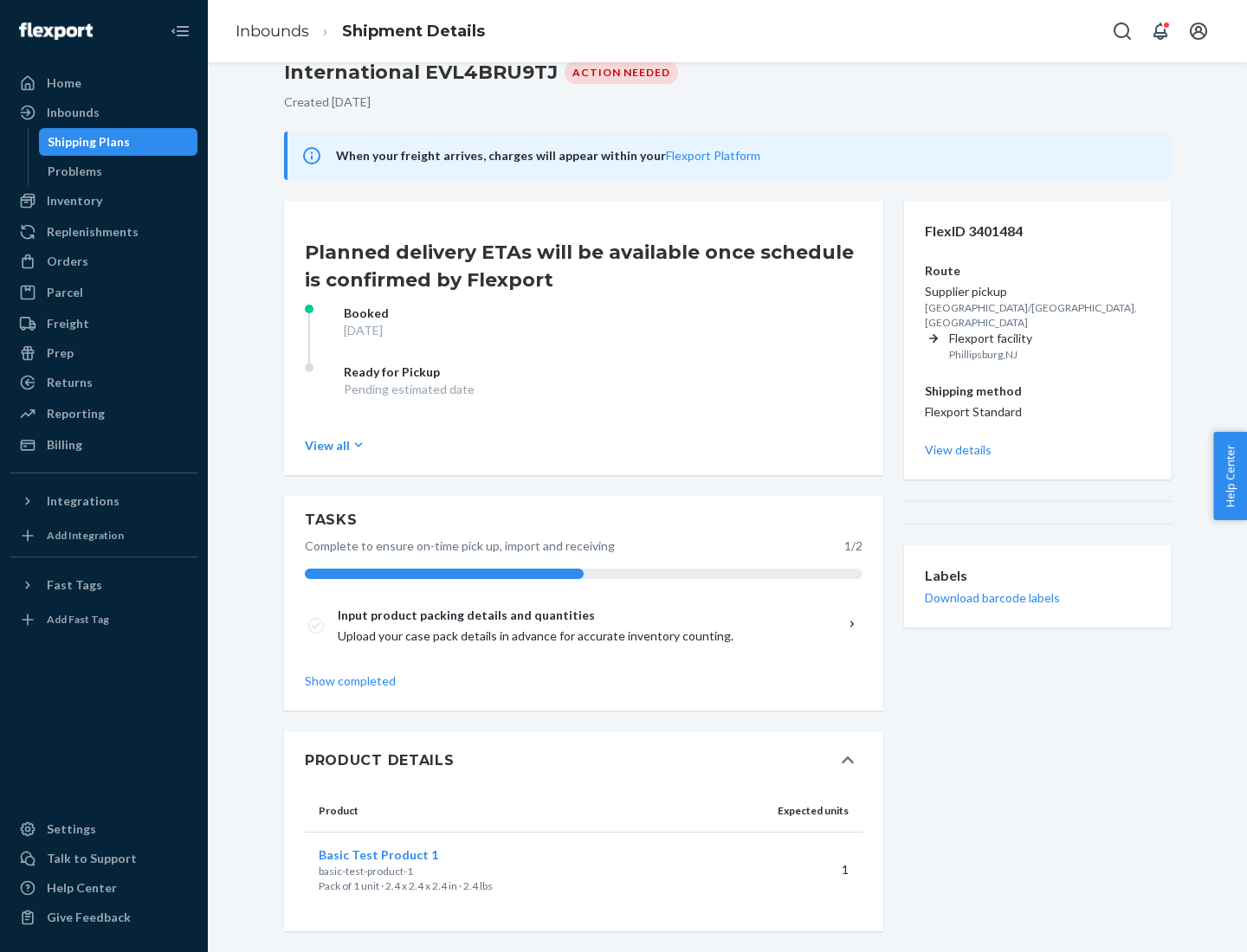
click at [406, 854] on span "Basic Test Product 1" at bounding box center [378, 854] width 119 height 15
